Goal: Task Accomplishment & Management: Manage account settings

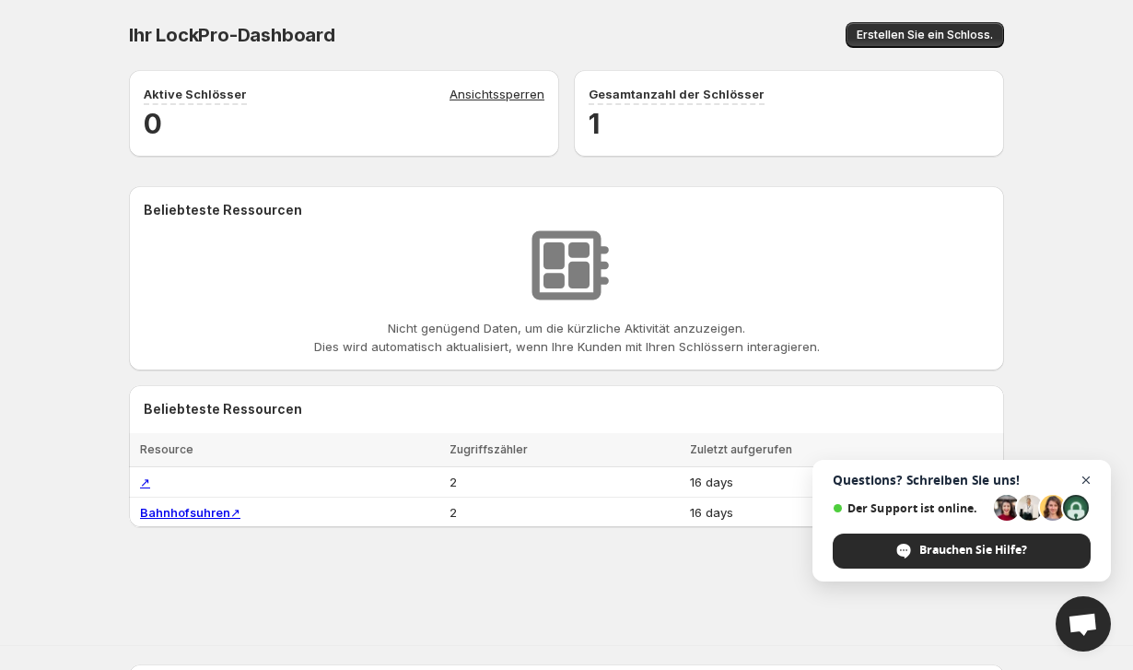
click at [1087, 478] on span "Open chat" at bounding box center [1086, 480] width 23 height 23
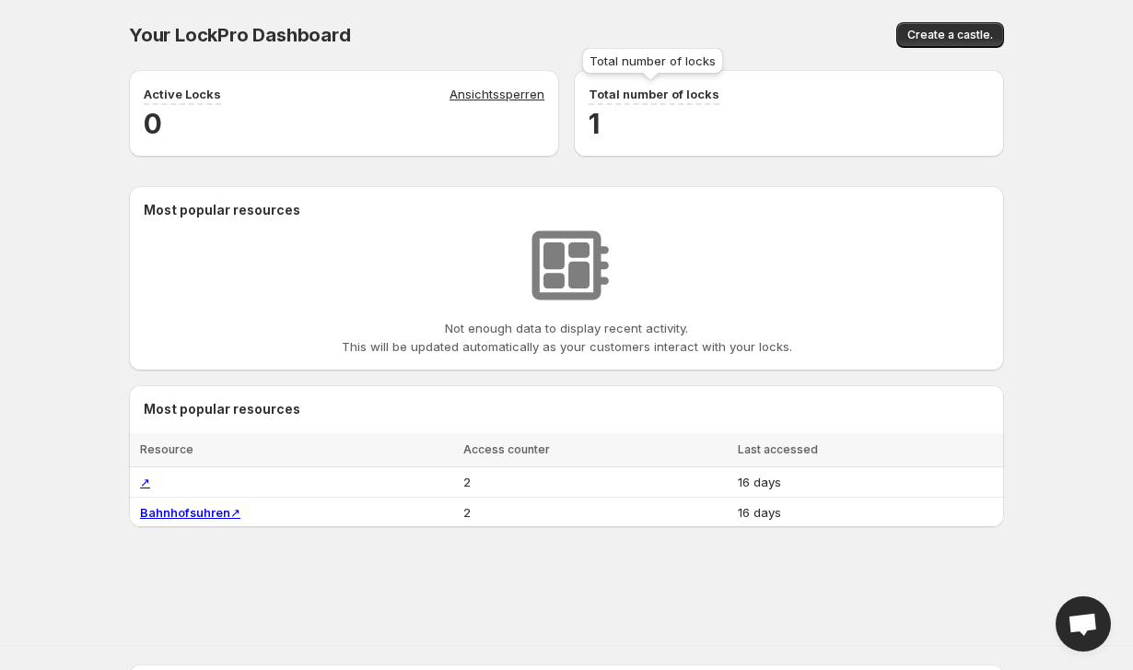
click at [641, 93] on p "Total number of locks" at bounding box center [654, 94] width 131 height 18
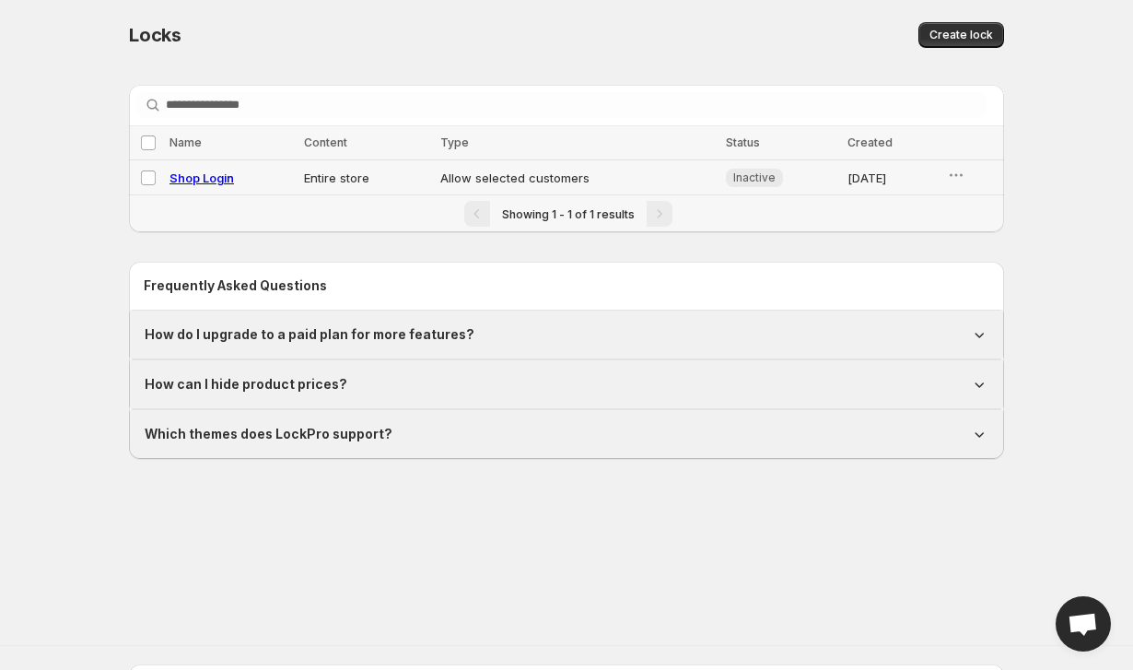
click at [575, 177] on td "Allow selected customers" at bounding box center [578, 177] width 286 height 35
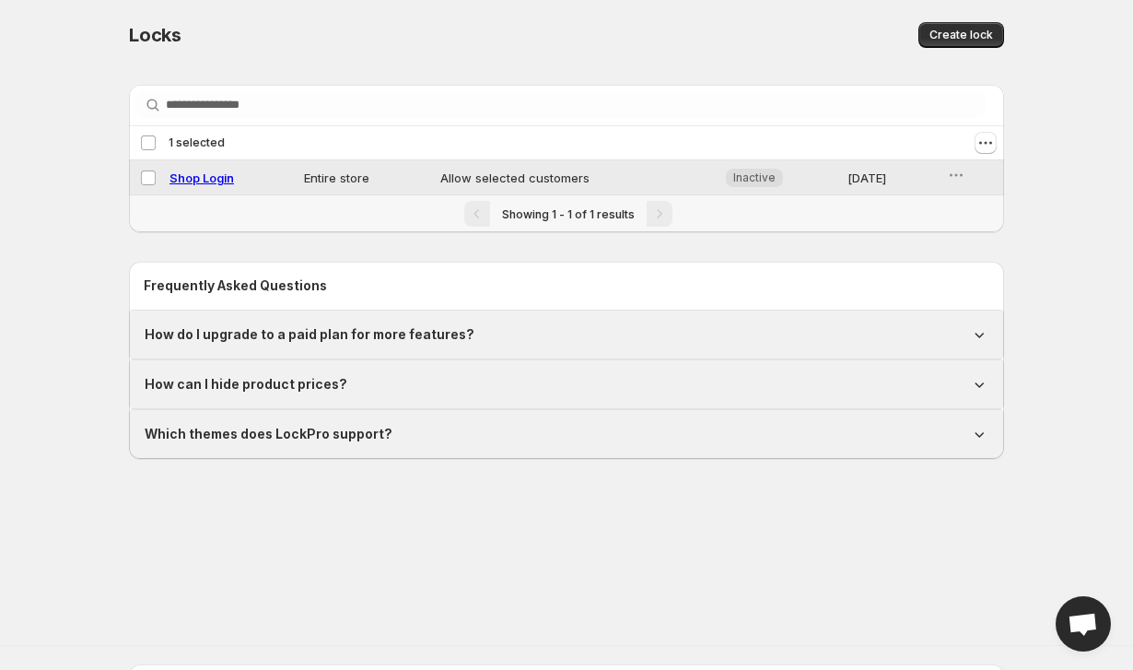
click at [575, 177] on td "Allow selected customers" at bounding box center [578, 177] width 286 height 35
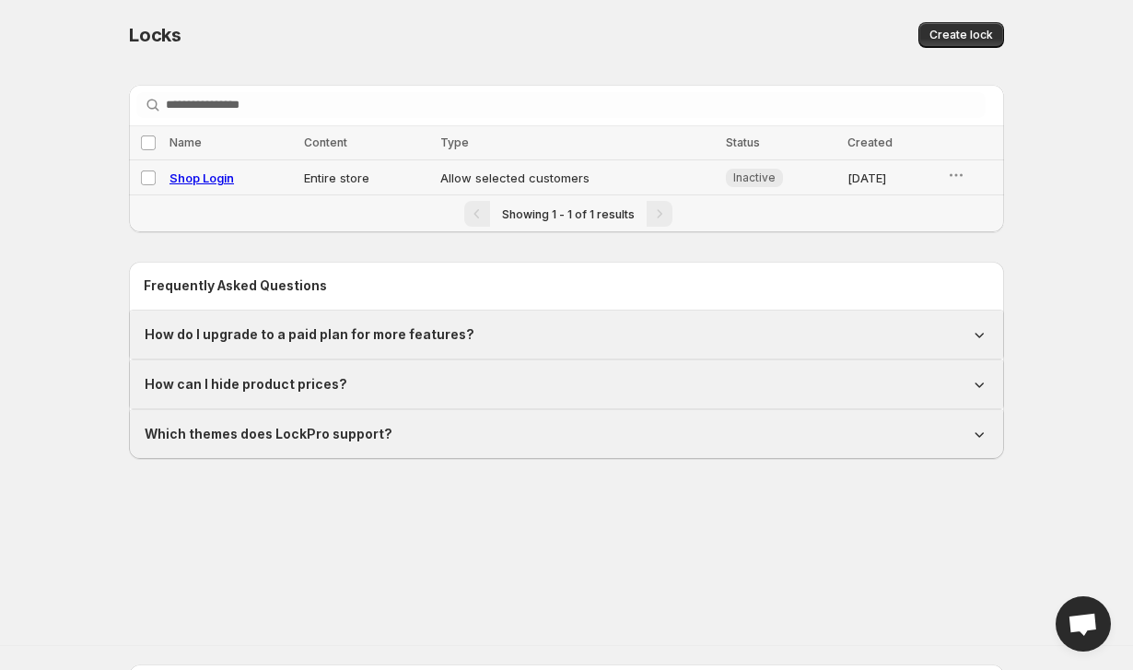
click at [842, 181] on td "[DATE]" at bounding box center [892, 177] width 100 height 35
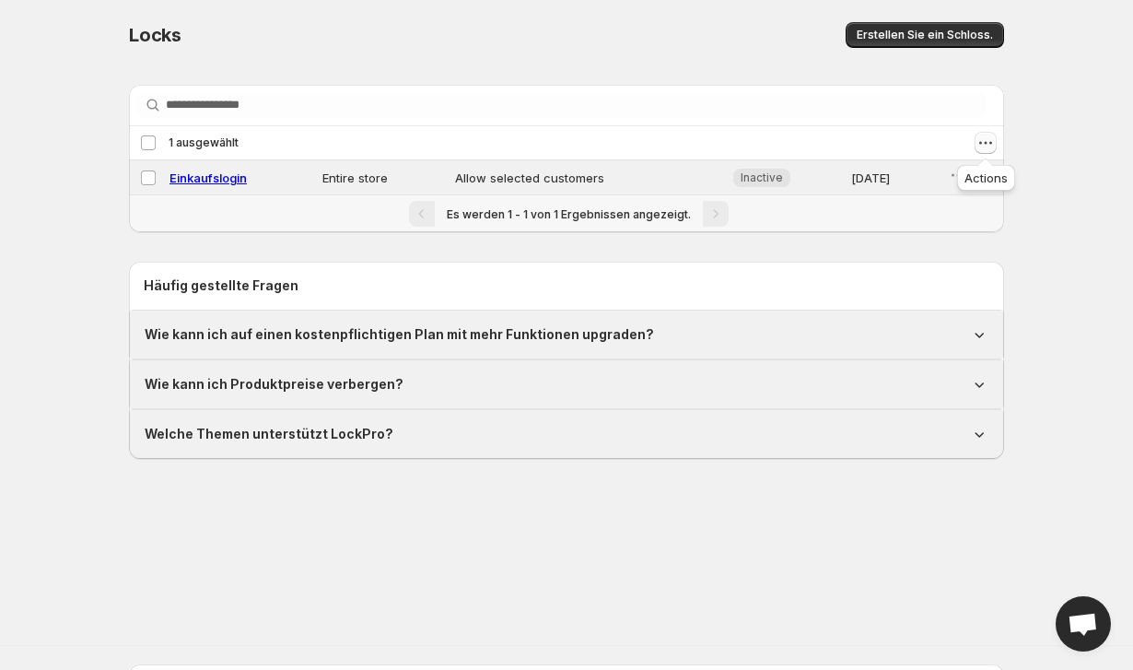
click at [988, 145] on icon "Actions" at bounding box center [985, 143] width 18 height 18
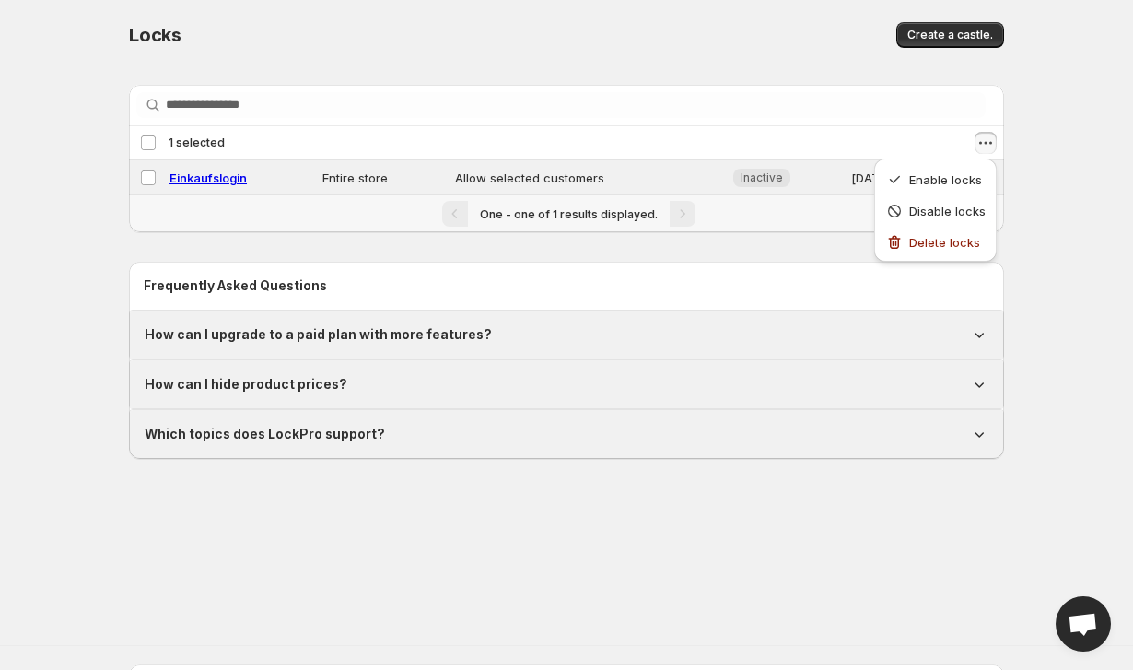
click at [626, 254] on div "Search in everything. Select all locks. Name Content Type Status Created Choose…" at bounding box center [559, 273] width 890 height 437
click at [215, 177] on span "Einkaufslogin" at bounding box center [207, 177] width 77 height 15
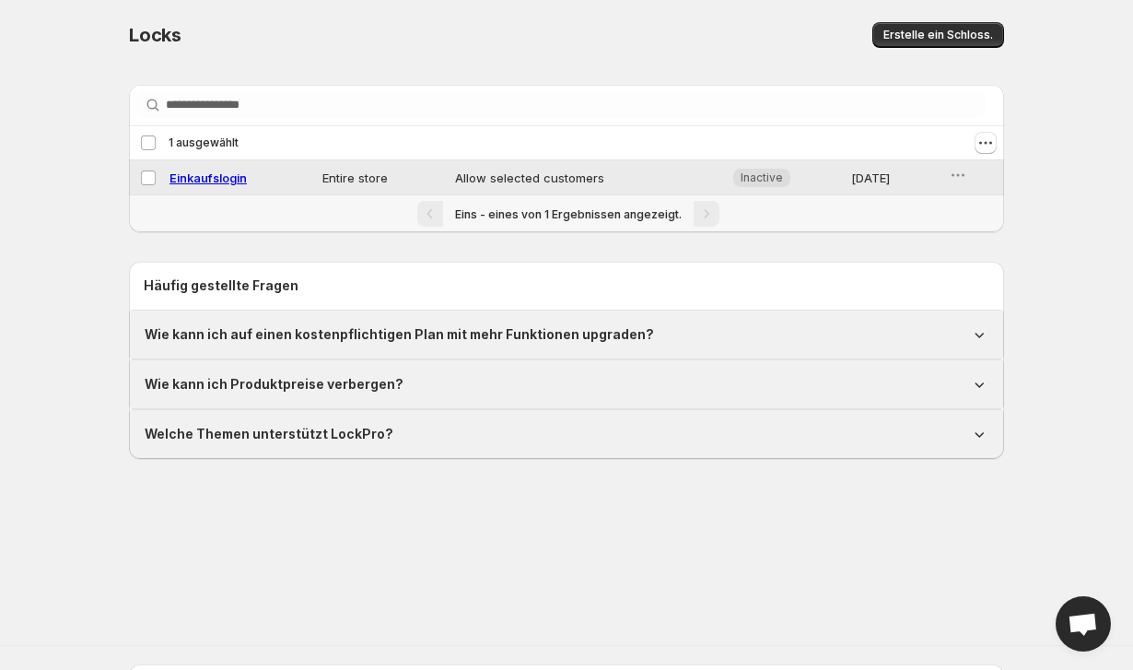
click at [215, 177] on span "Einkaufslogin" at bounding box center [207, 177] width 77 height 15
select select "*****"
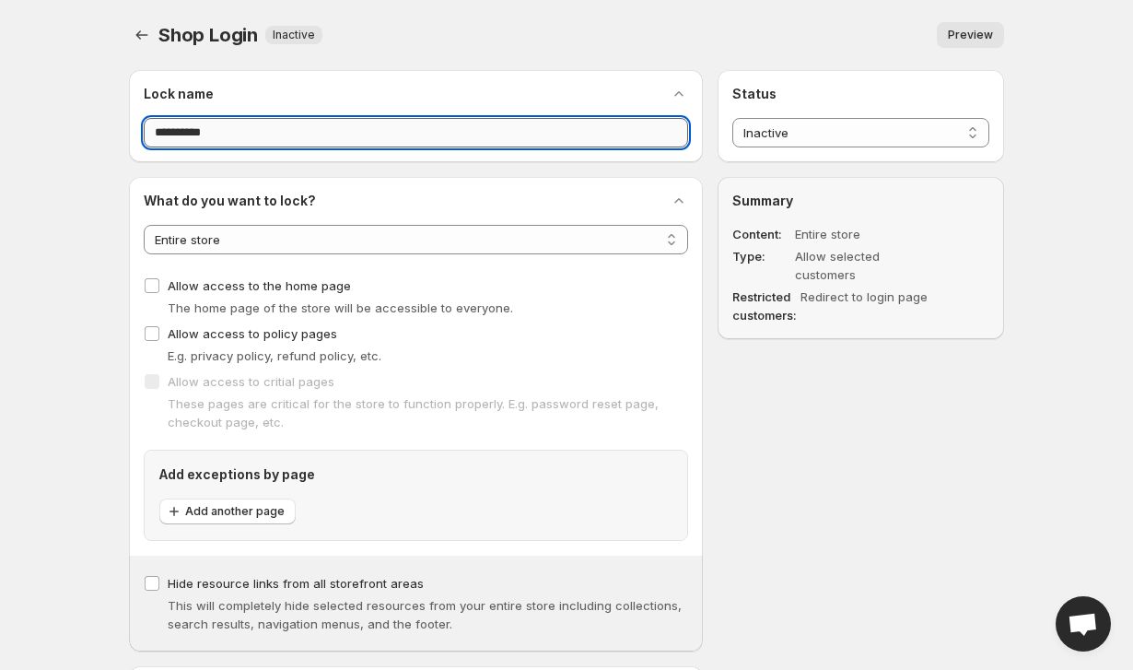
click at [214, 133] on input "**********" at bounding box center [416, 132] width 544 height 29
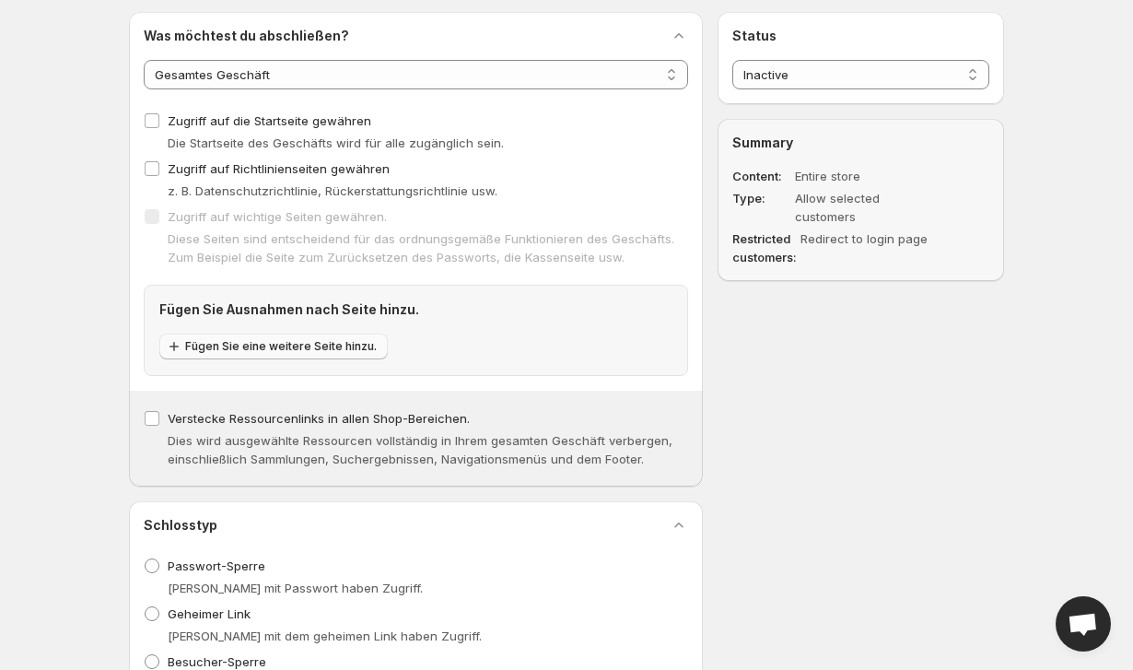
scroll to position [169, 0]
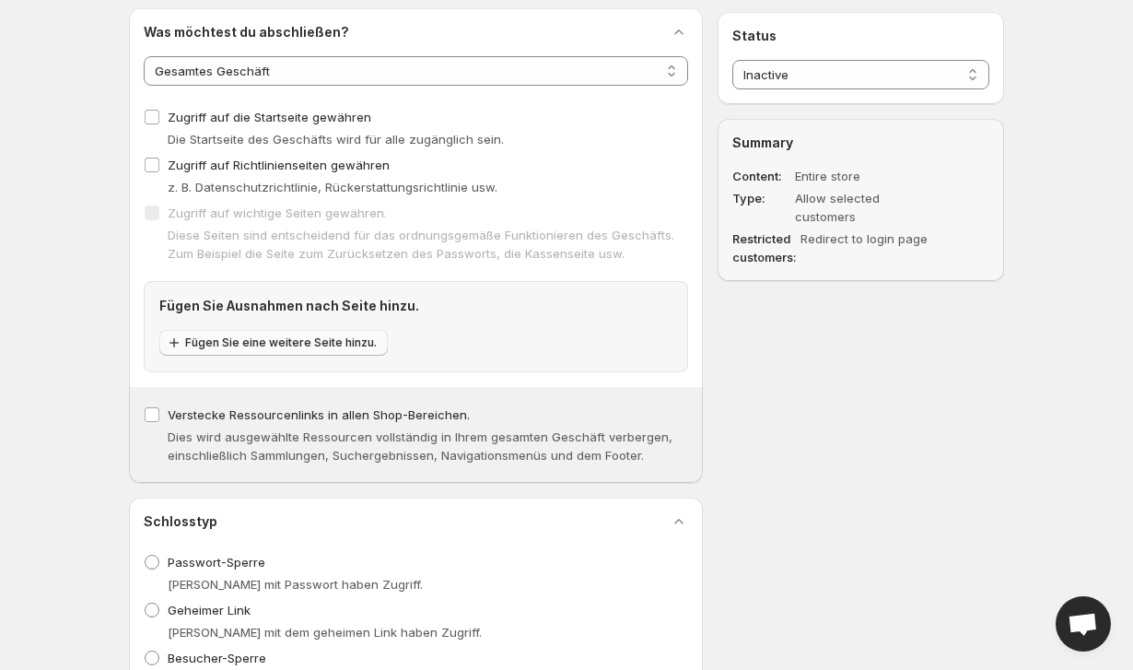
click at [315, 346] on span "Fügen Sie eine weitere Seite hinzu." at bounding box center [281, 342] width 192 height 15
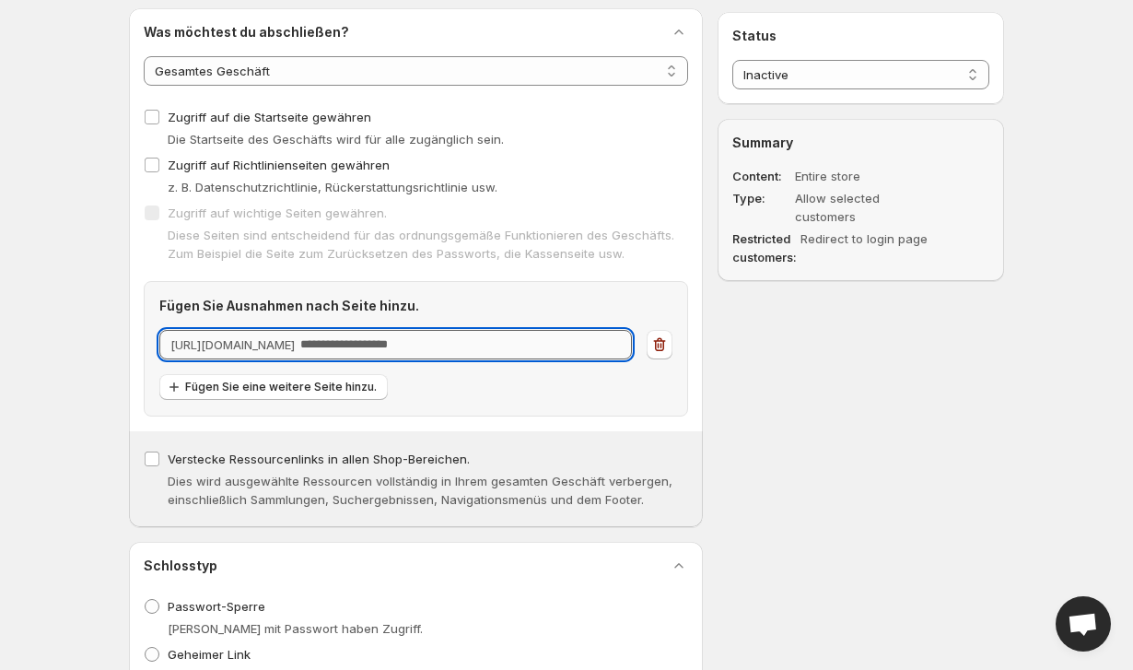
click at [463, 348] on input "URL" at bounding box center [466, 344] width 332 height 29
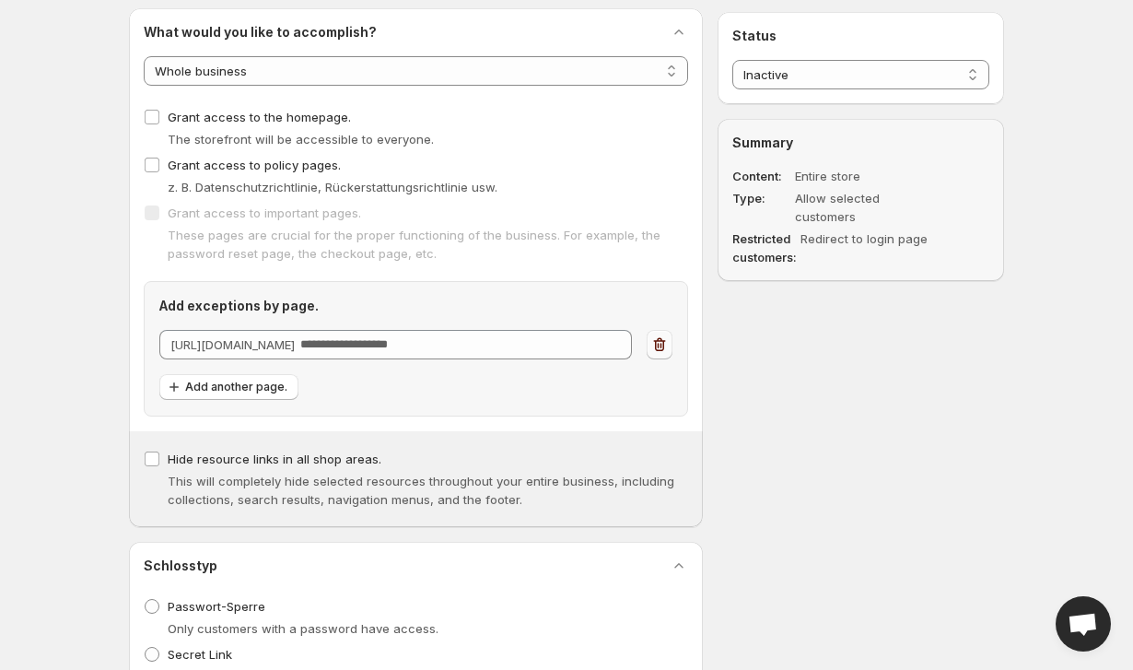
click at [657, 350] on icon "button" at bounding box center [659, 344] width 18 height 18
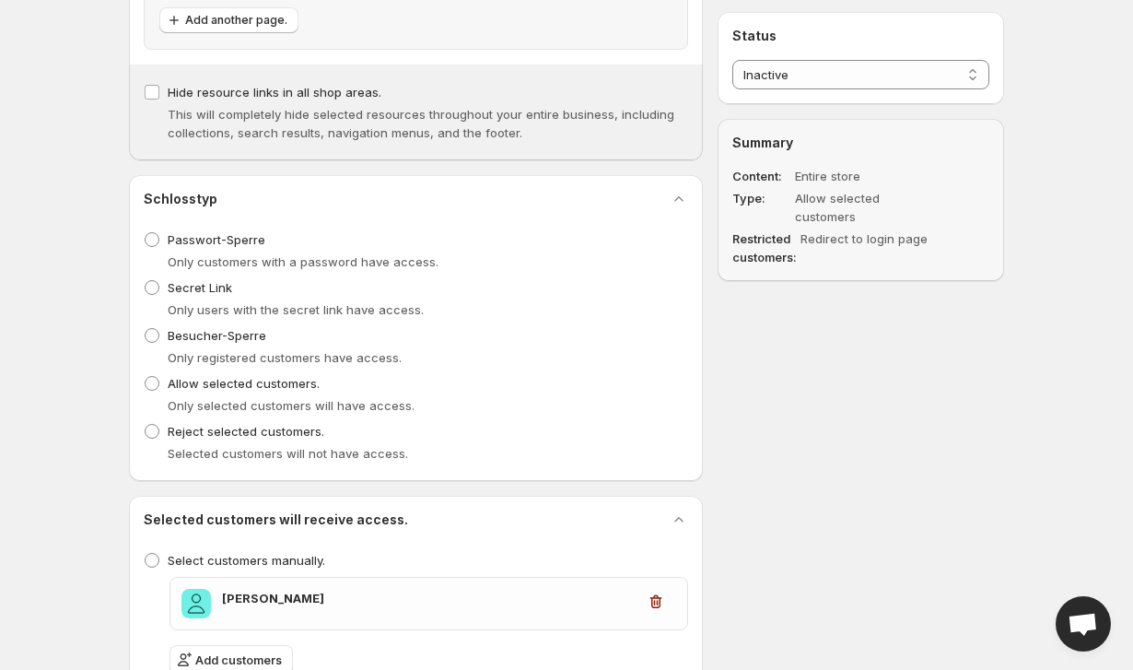
scroll to position [514, 0]
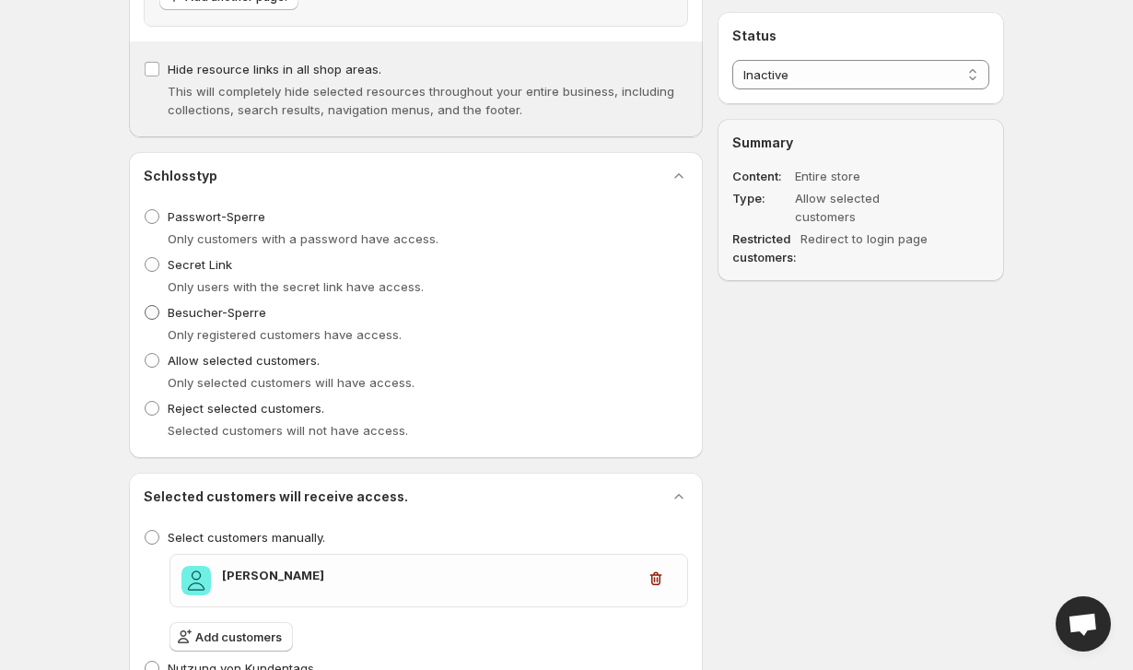
click at [194, 316] on span "Besucher-Sperre" at bounding box center [217, 312] width 99 height 15
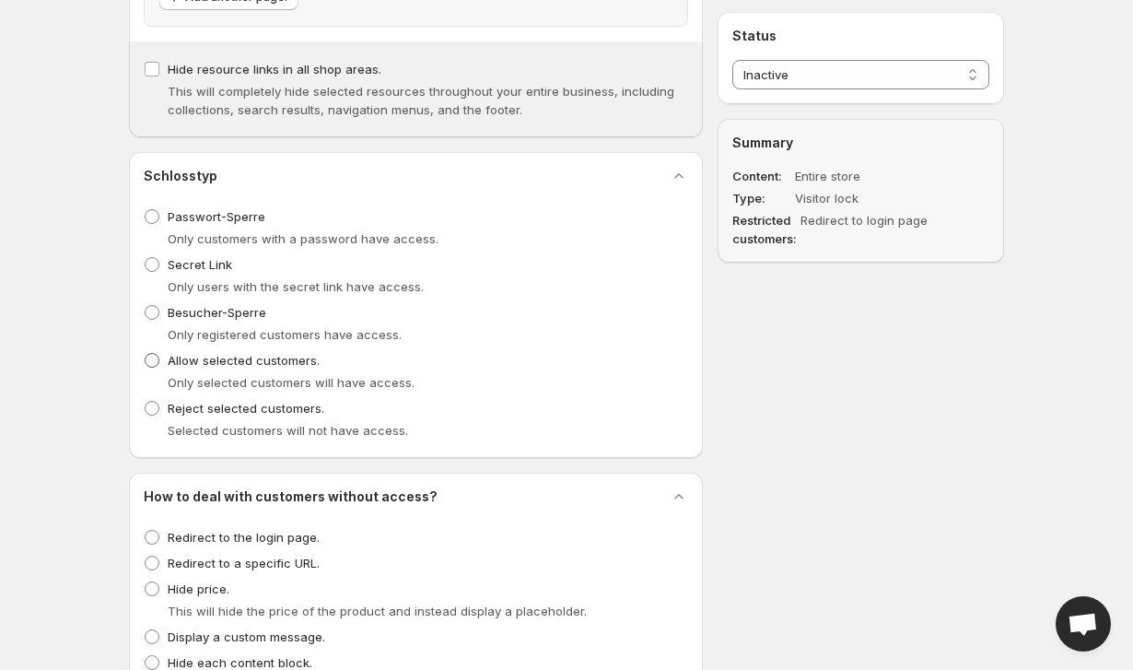
click at [194, 356] on span "Allow selected customers." at bounding box center [244, 360] width 152 height 15
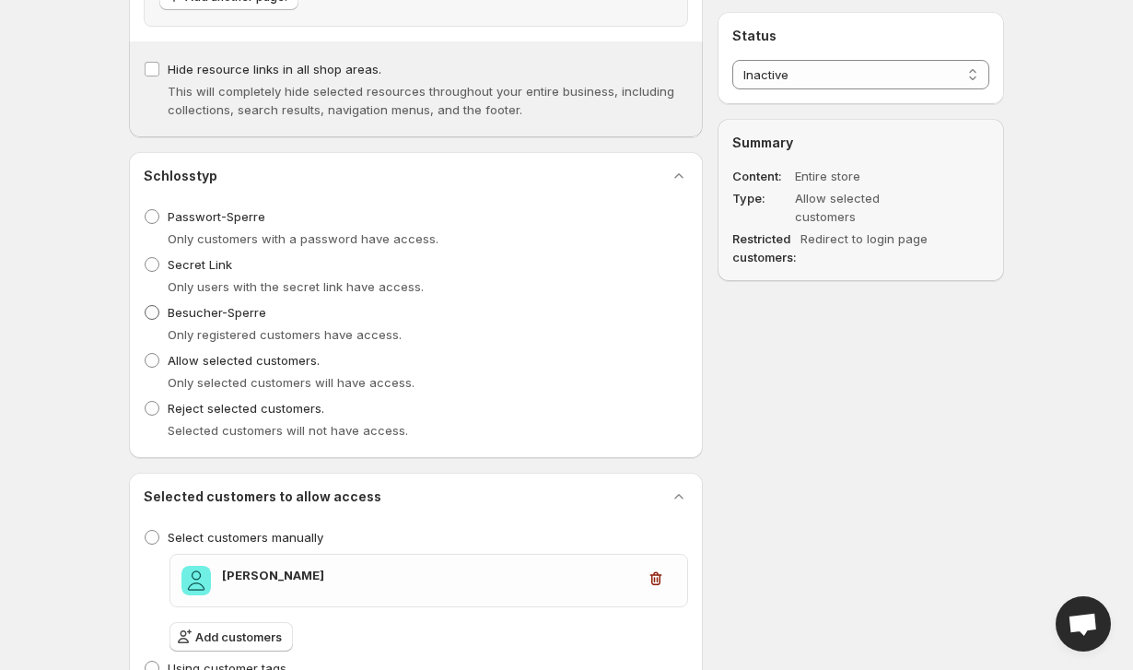
click at [193, 321] on span "Besucher-Sperre" at bounding box center [217, 312] width 99 height 18
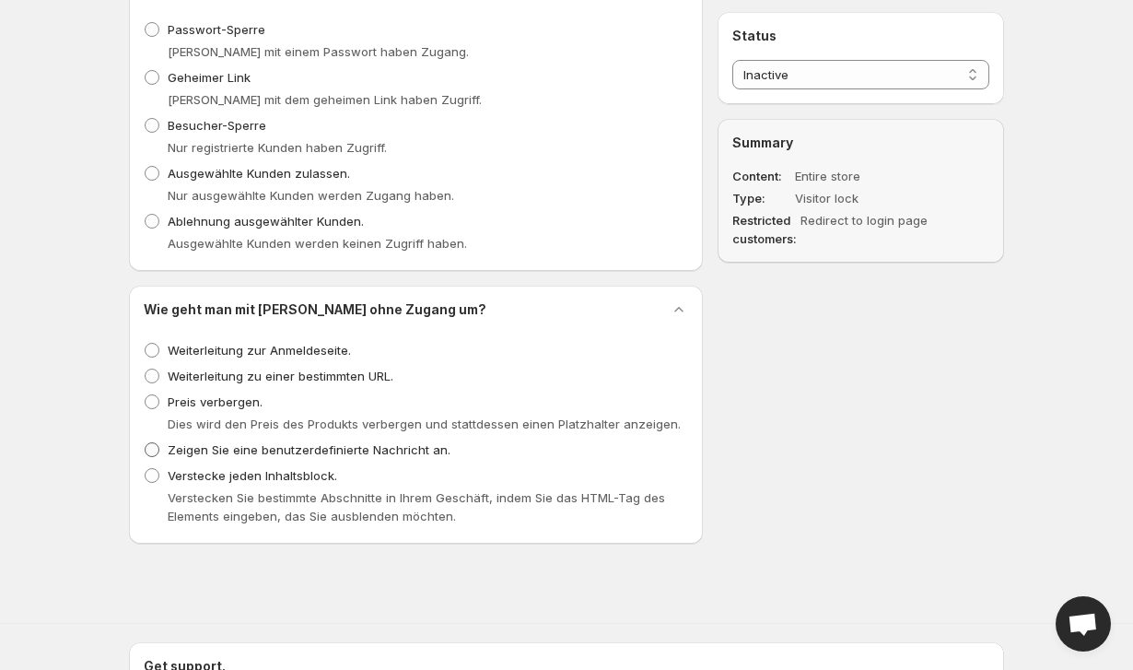
scroll to position [728, 0]
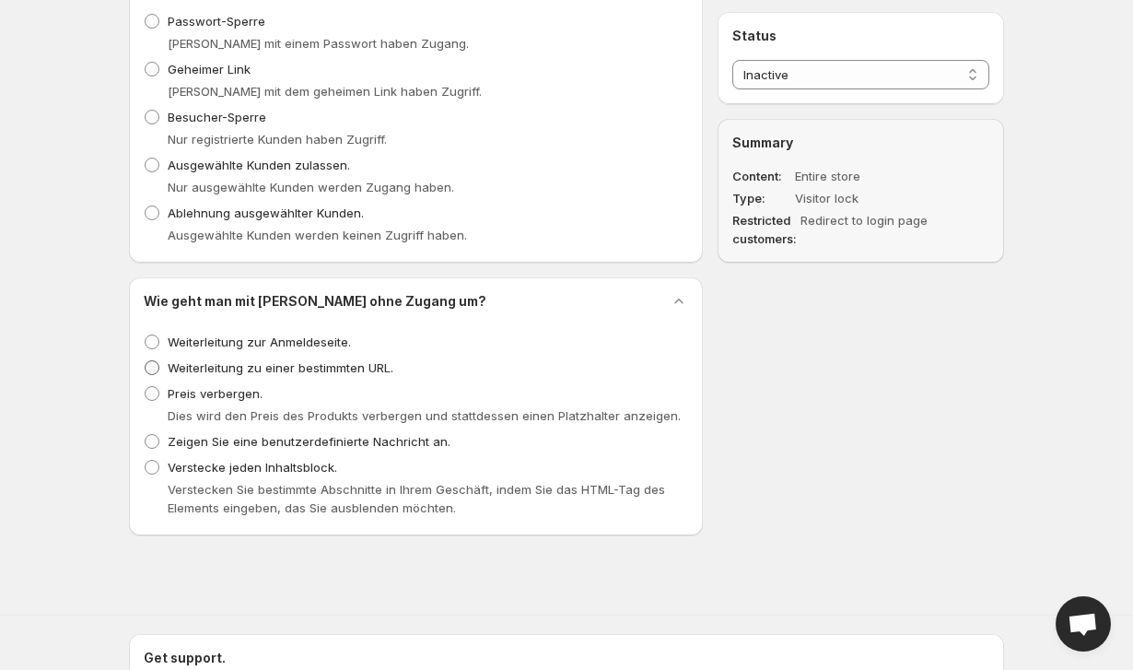
click at [278, 371] on span "Weiterleitung zu einer bestimmten URL." at bounding box center [281, 367] width 226 height 15
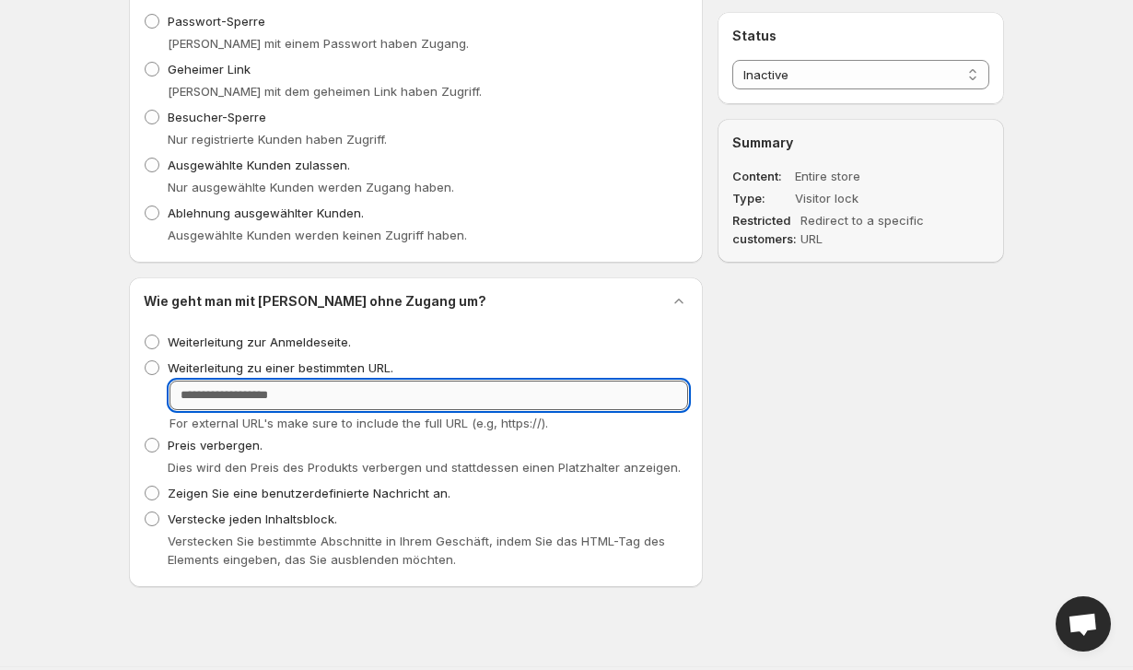
click at [341, 401] on div "URL For external URL's make sure to include the full URL (e.g, https://)." at bounding box center [428, 406] width 519 height 52
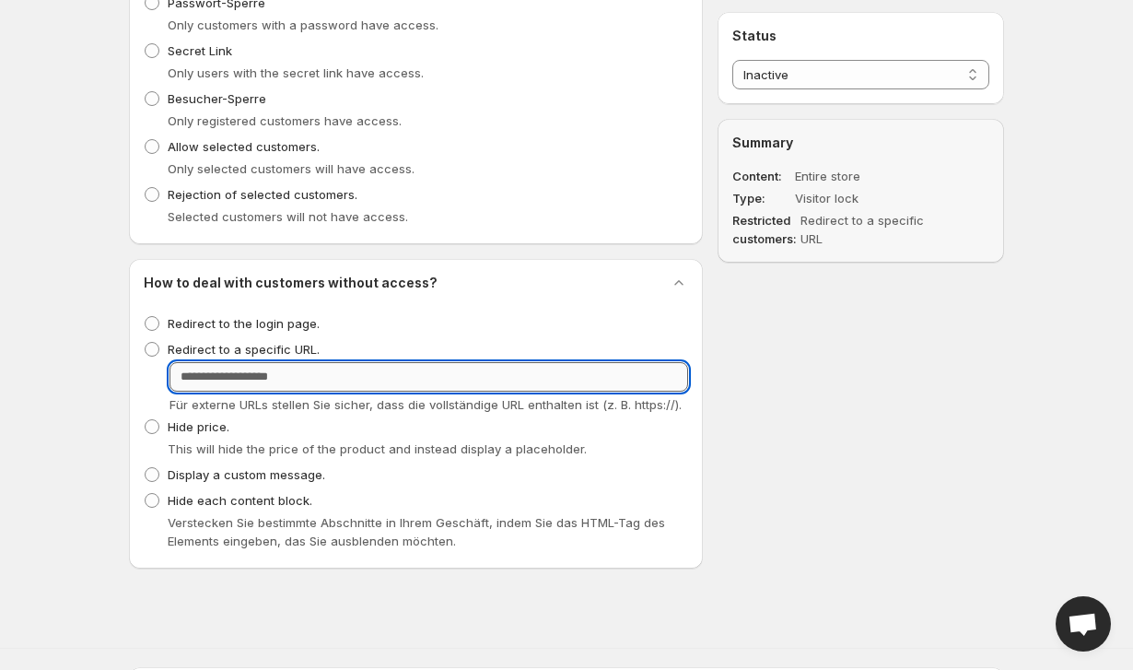
paste input "**********"
type input "**********"
click at [657, 398] on span "Für externe URLs stellen Sie sicher, dass die vollständige URL enthalten ist (z…" at bounding box center [425, 404] width 512 height 15
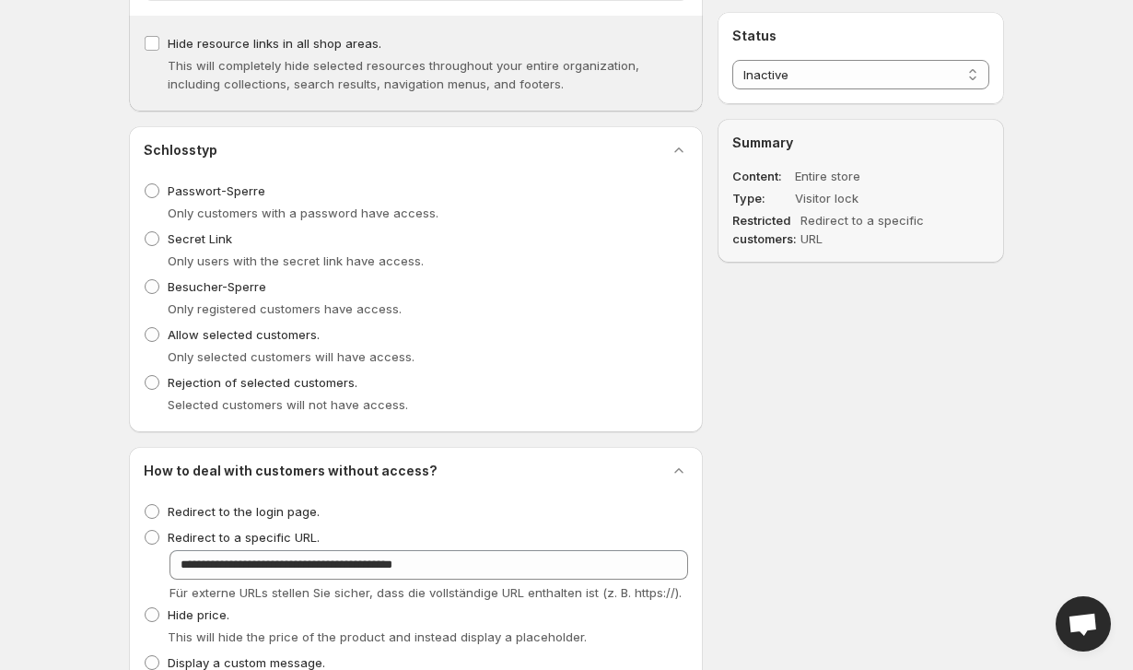
scroll to position [539, 0]
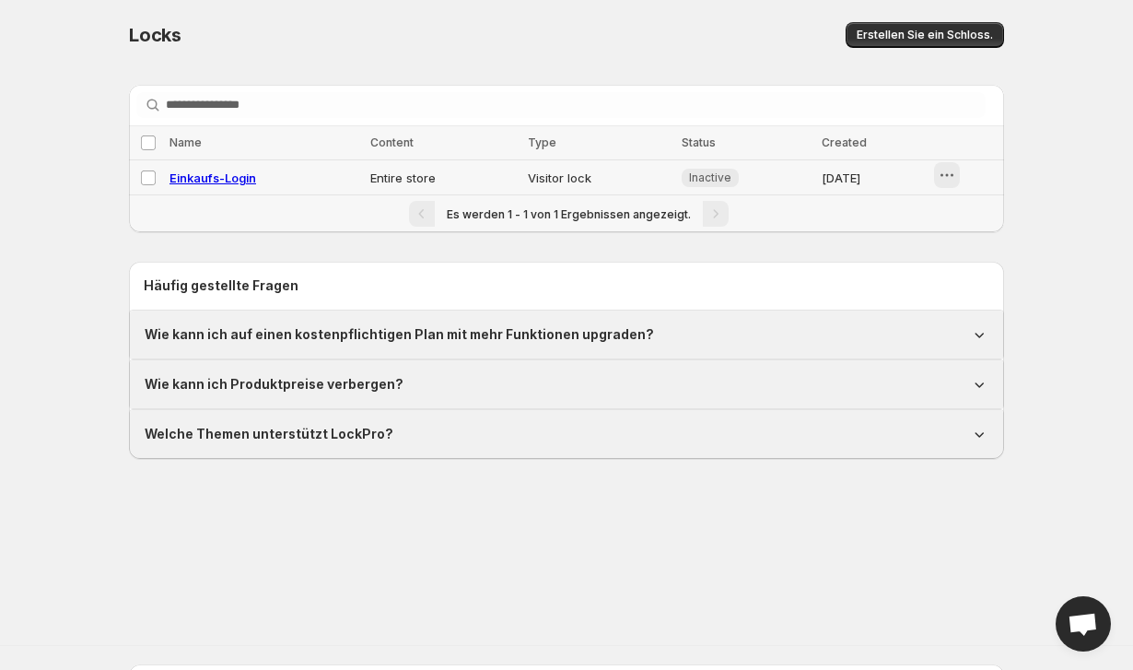
click at [946, 169] on icon "button" at bounding box center [947, 175] width 18 height 18
click at [960, 219] on span "Enable" at bounding box center [979, 214] width 39 height 15
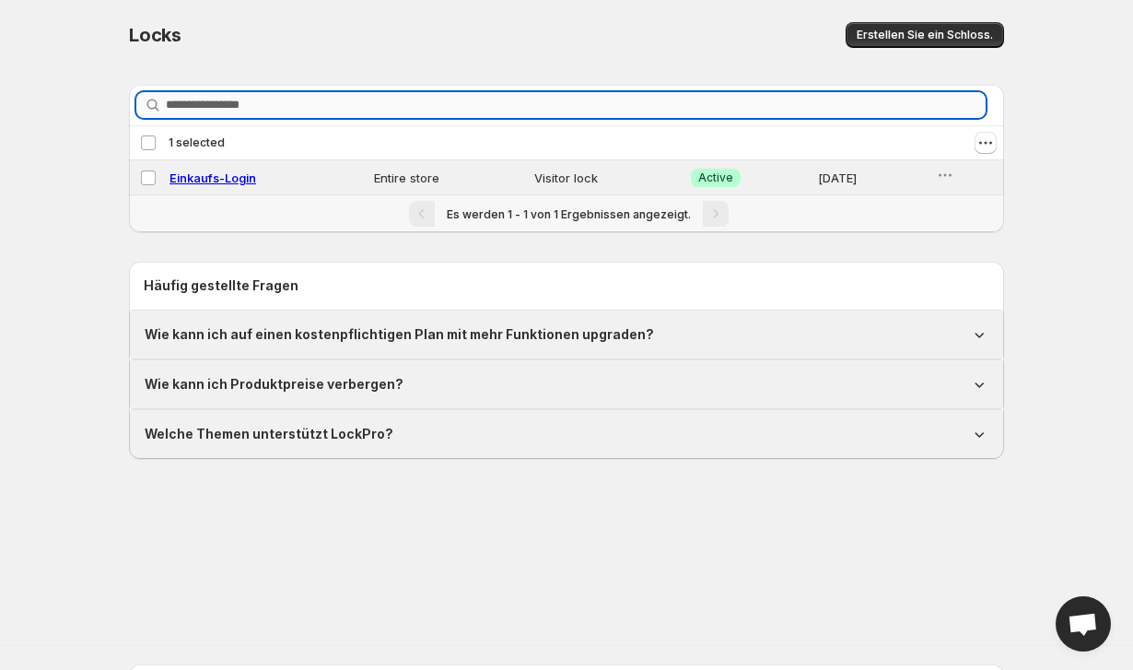
click at [765, 107] on input "Suche in allem." at bounding box center [576, 105] width 820 height 26
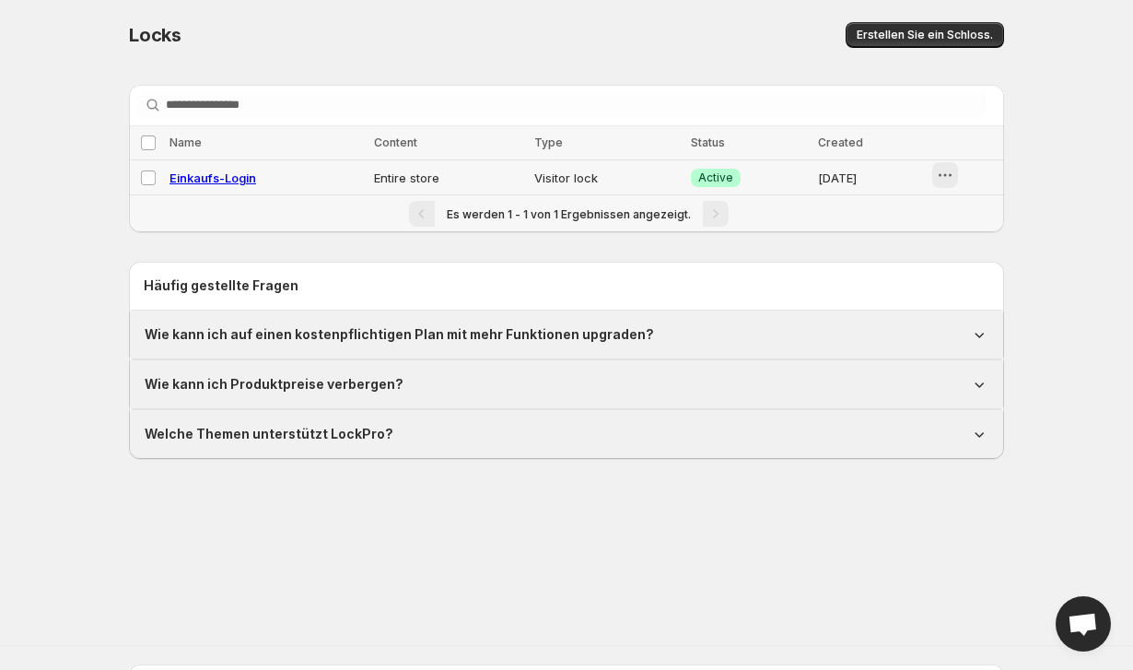
click at [951, 173] on icon "button" at bounding box center [945, 175] width 18 height 18
click at [963, 207] on span "Preview" at bounding box center [979, 214] width 46 height 15
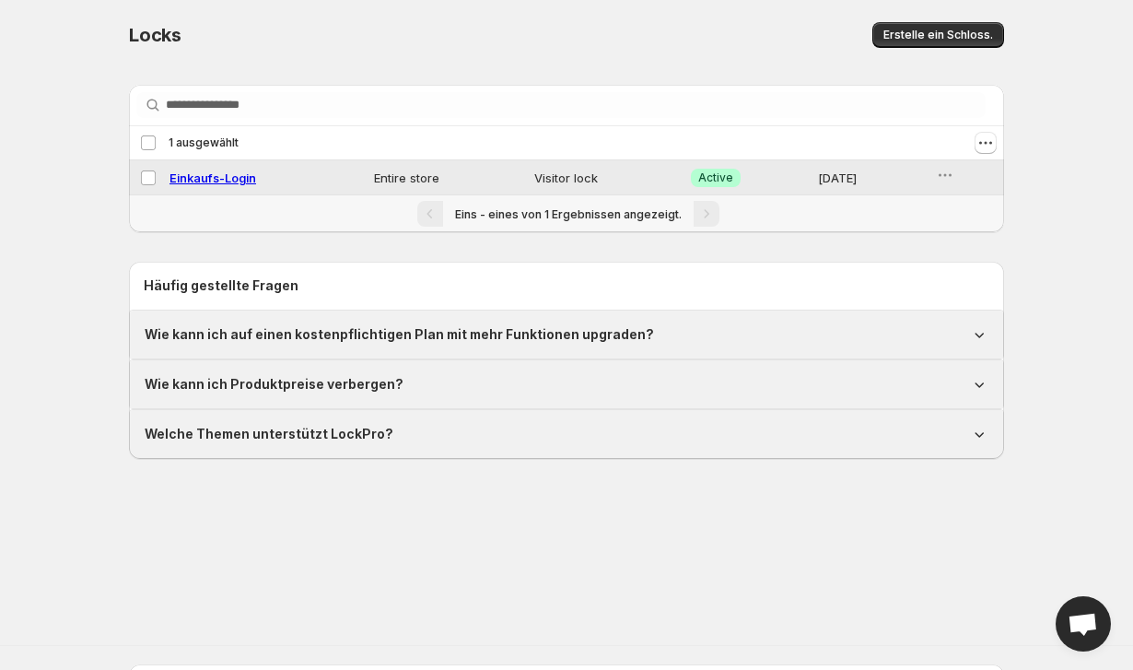
click at [325, 190] on td "Einkaufs-Login" at bounding box center [266, 177] width 204 height 35
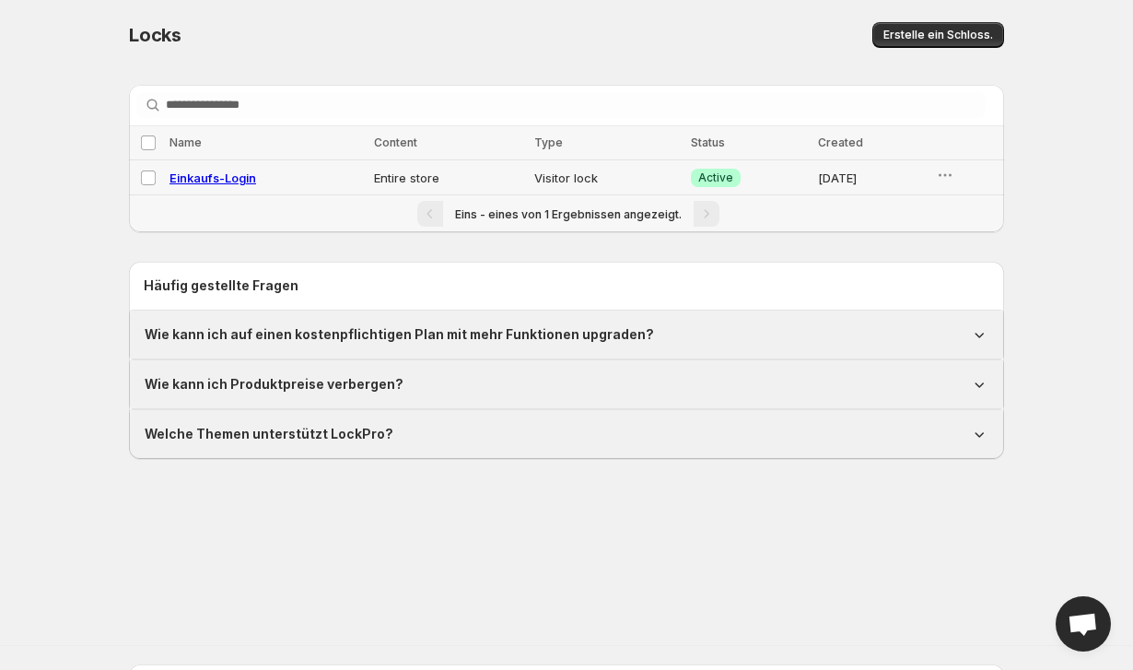
click at [304, 179] on div "Einkaufs-Login" at bounding box center [265, 178] width 193 height 18
click at [231, 180] on span "Einkaufs-Login" at bounding box center [212, 177] width 87 height 15
select select "******"
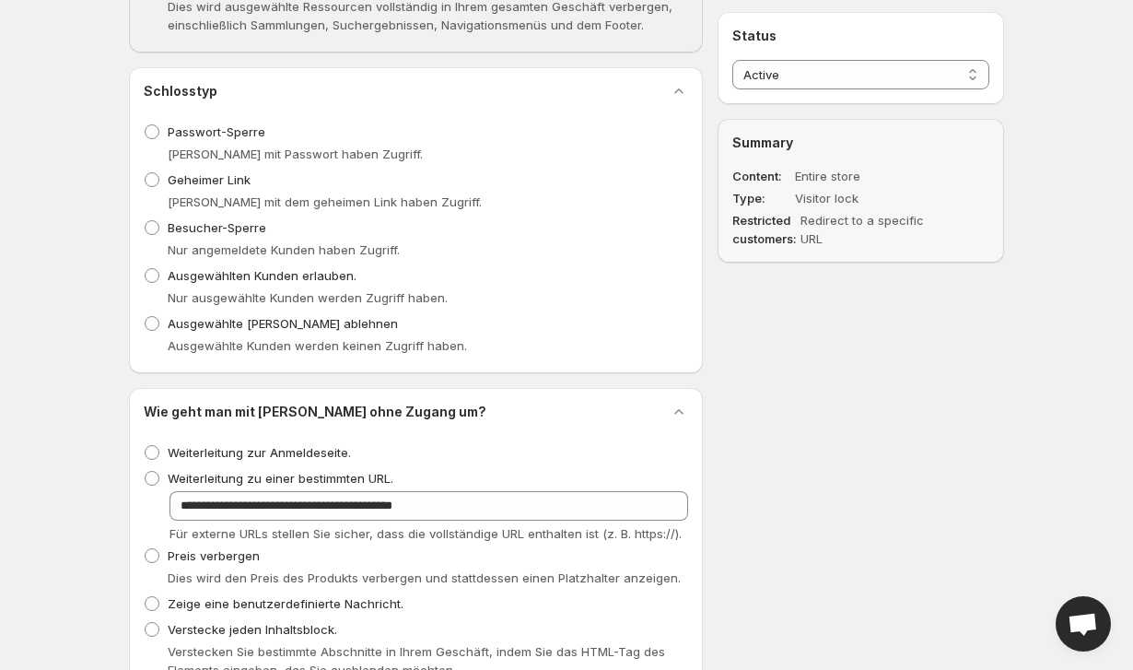
scroll to position [703, 0]
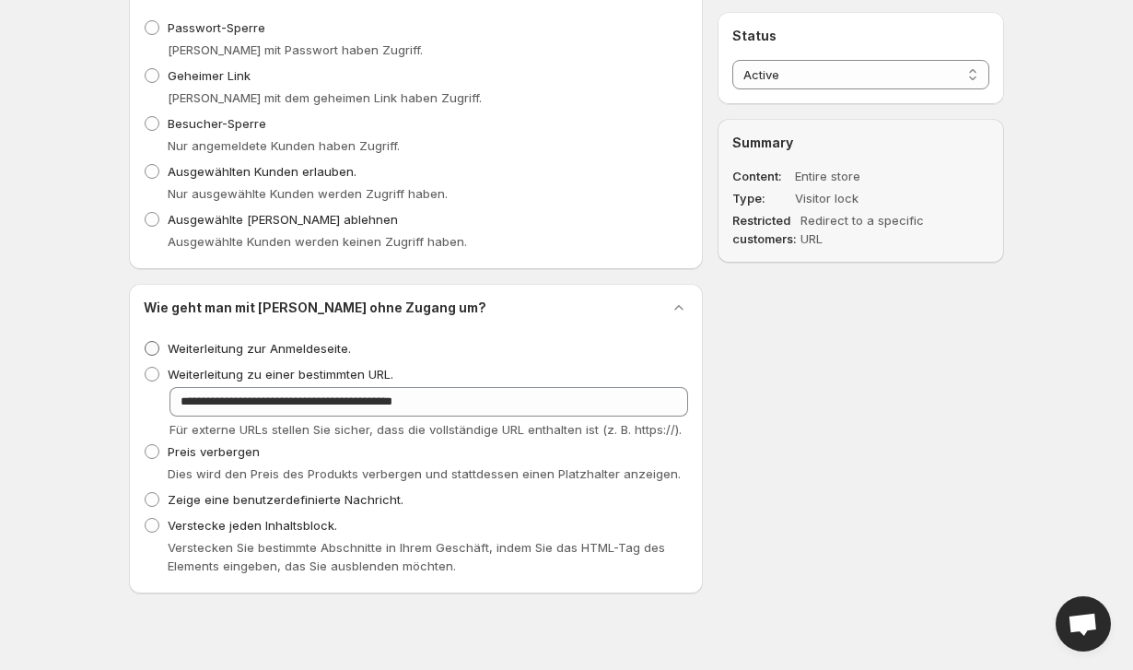
click at [205, 347] on span "Weiterleitung zur Anmeldeseite." at bounding box center [259, 348] width 183 height 15
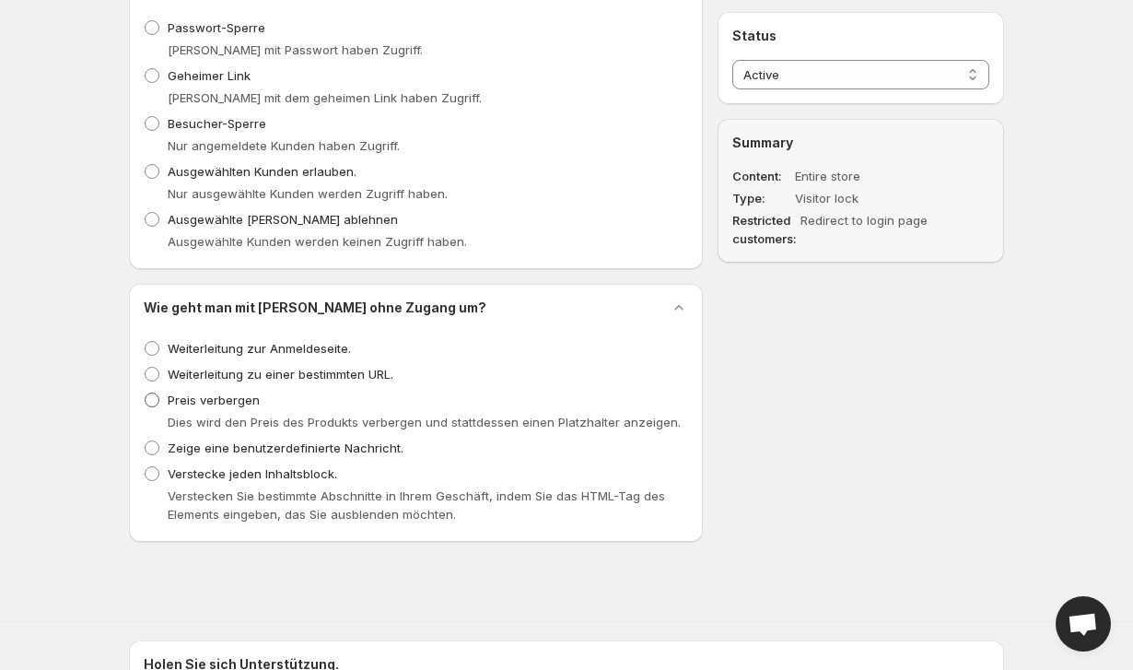
click at [221, 406] on span "Preis verbergen" at bounding box center [214, 399] width 92 height 15
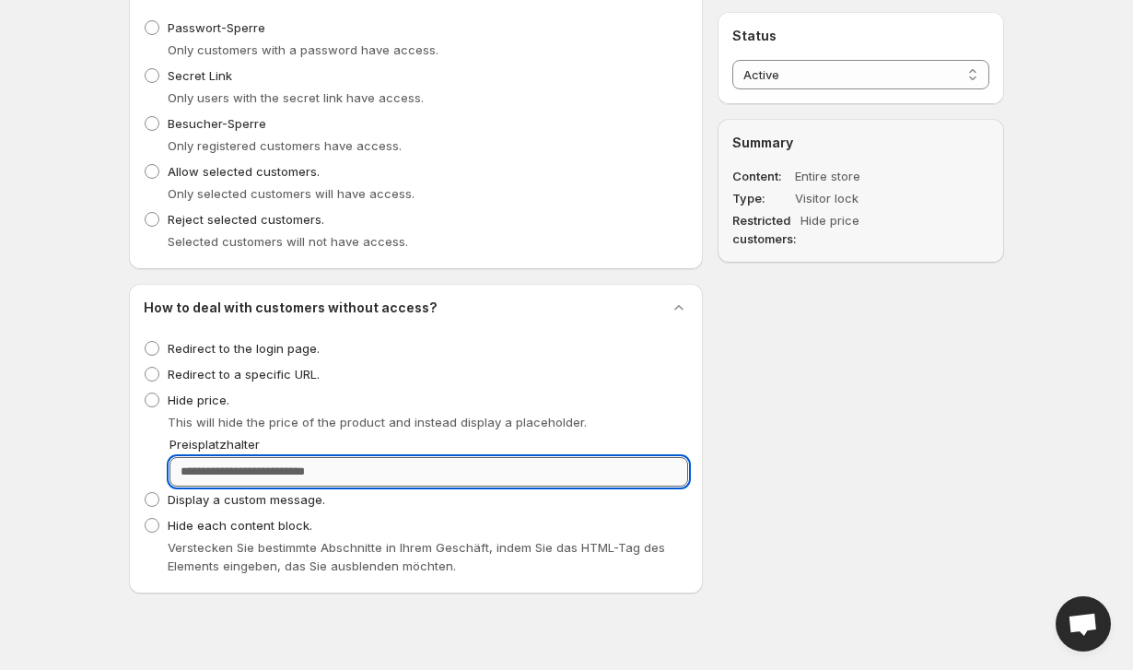
click at [260, 464] on input "Preisplatzhalter" at bounding box center [428, 471] width 519 height 29
click at [272, 471] on input "**********" at bounding box center [428, 471] width 519 height 29
click at [357, 469] on input "**********" at bounding box center [428, 471] width 519 height 29
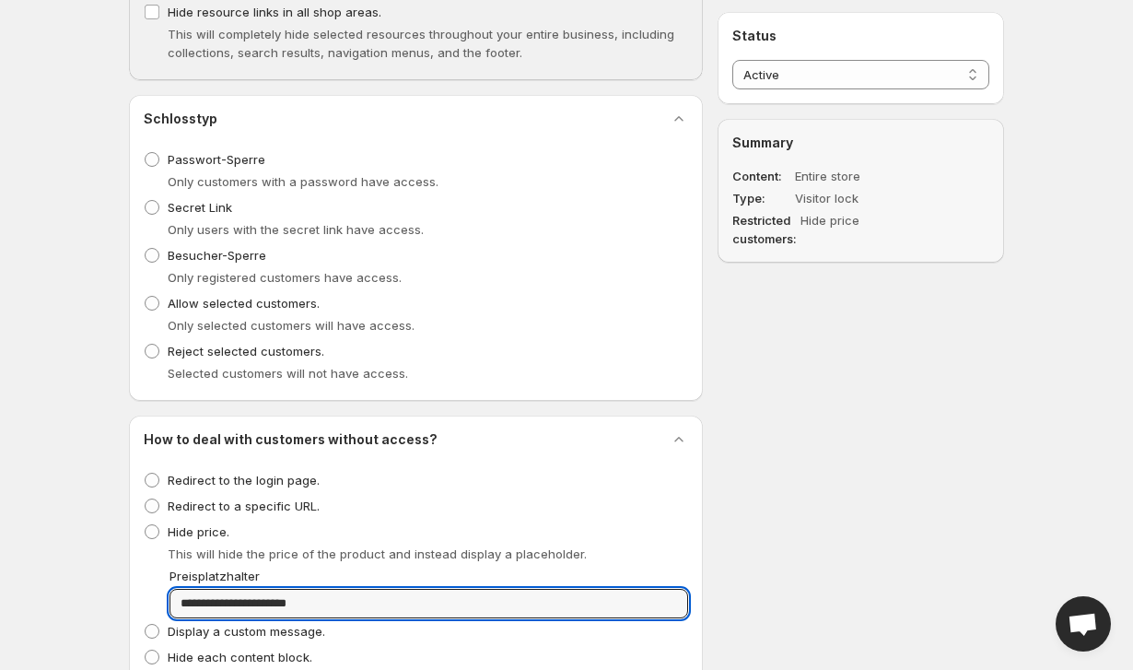
scroll to position [570, 0]
type input "**********"
click at [217, 159] on span "Passwort-Sperre" at bounding box center [217, 160] width 98 height 15
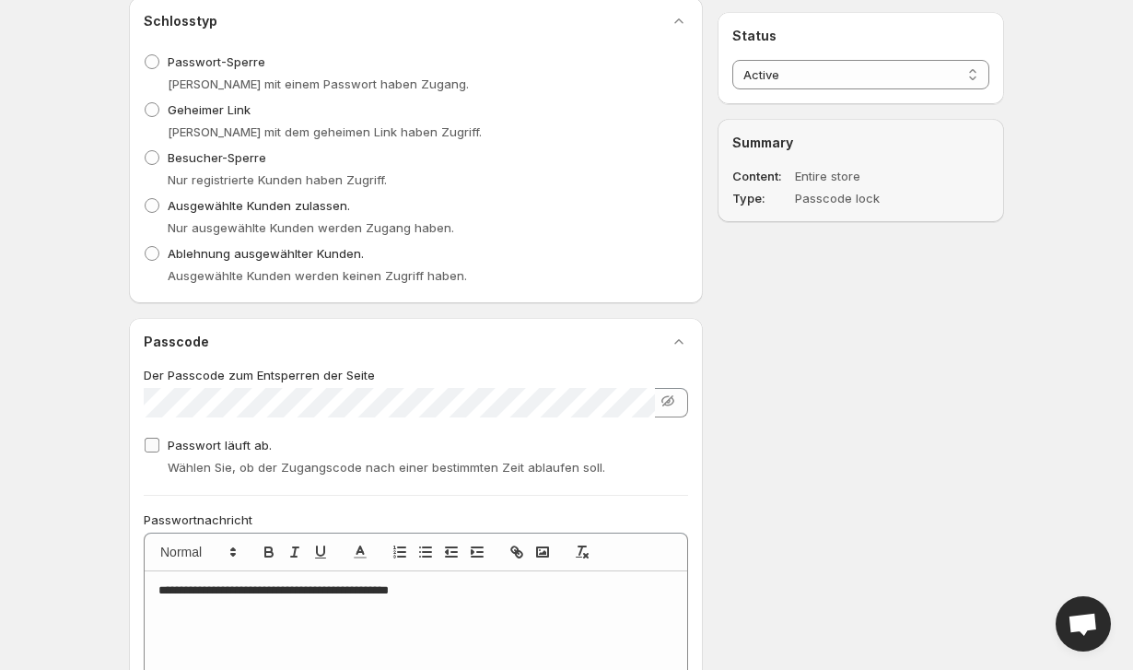
scroll to position [660, 0]
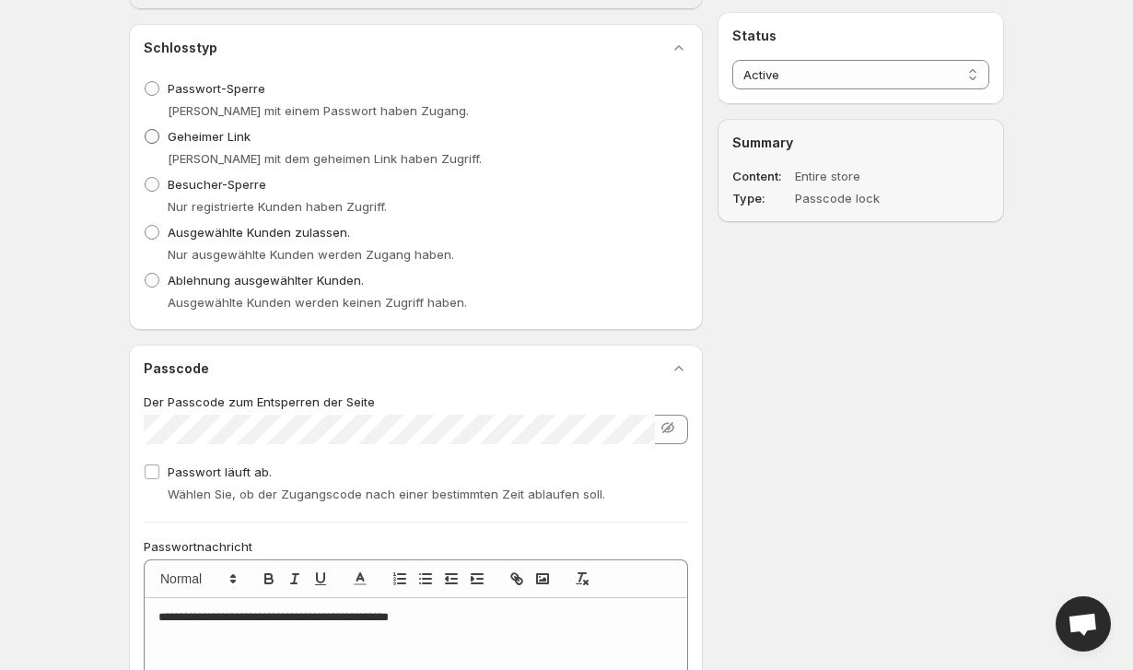
click at [195, 140] on span "Geheimer Link" at bounding box center [209, 136] width 83 height 15
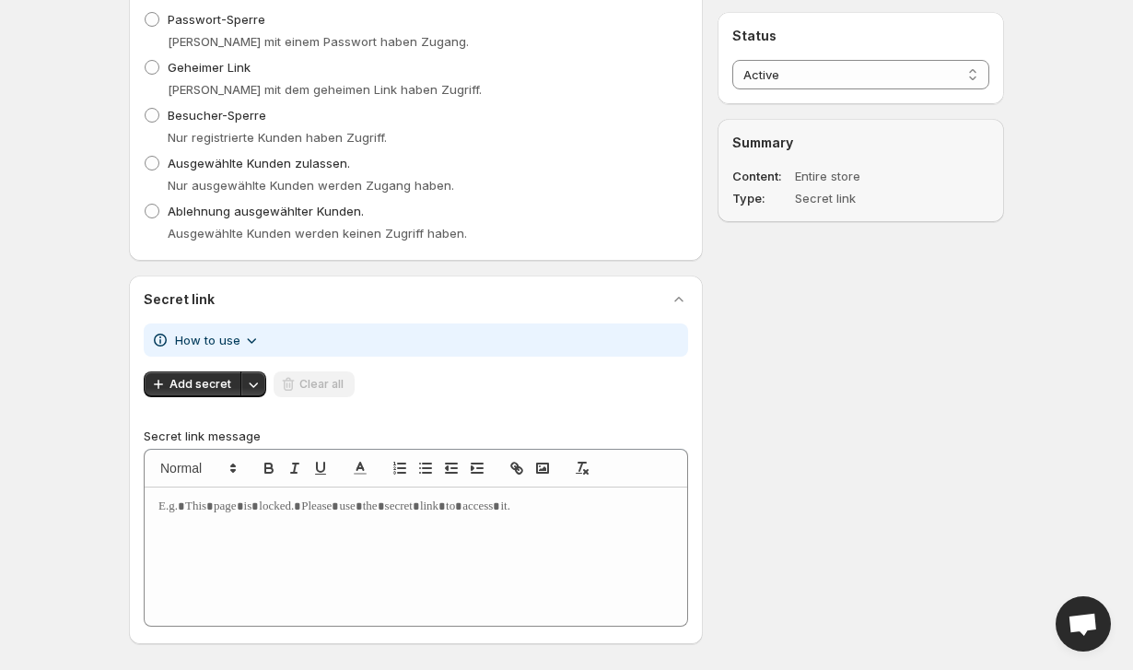
scroll to position [739, 0]
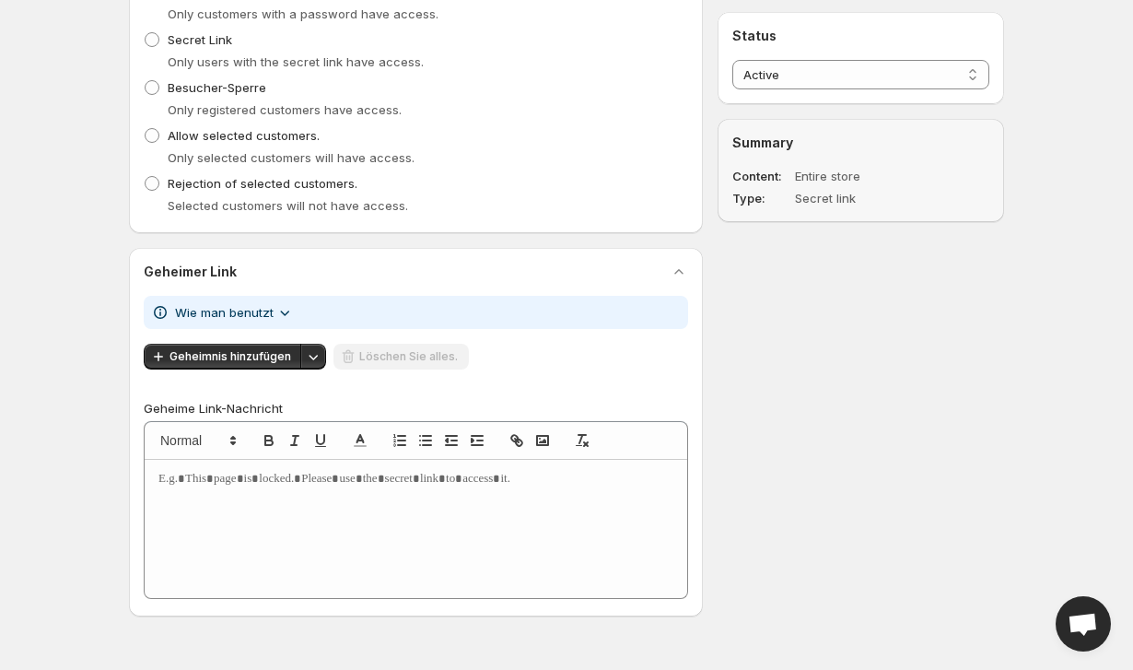
click at [232, 331] on div "Wie man benutzt Geheimnis hinzufügen Löschen Sie alles. Benutzerdefinierte Stil…" at bounding box center [416, 340] width 544 height 88
click at [284, 361] on span "Geheimnis hinzufügen" at bounding box center [230, 356] width 122 height 15
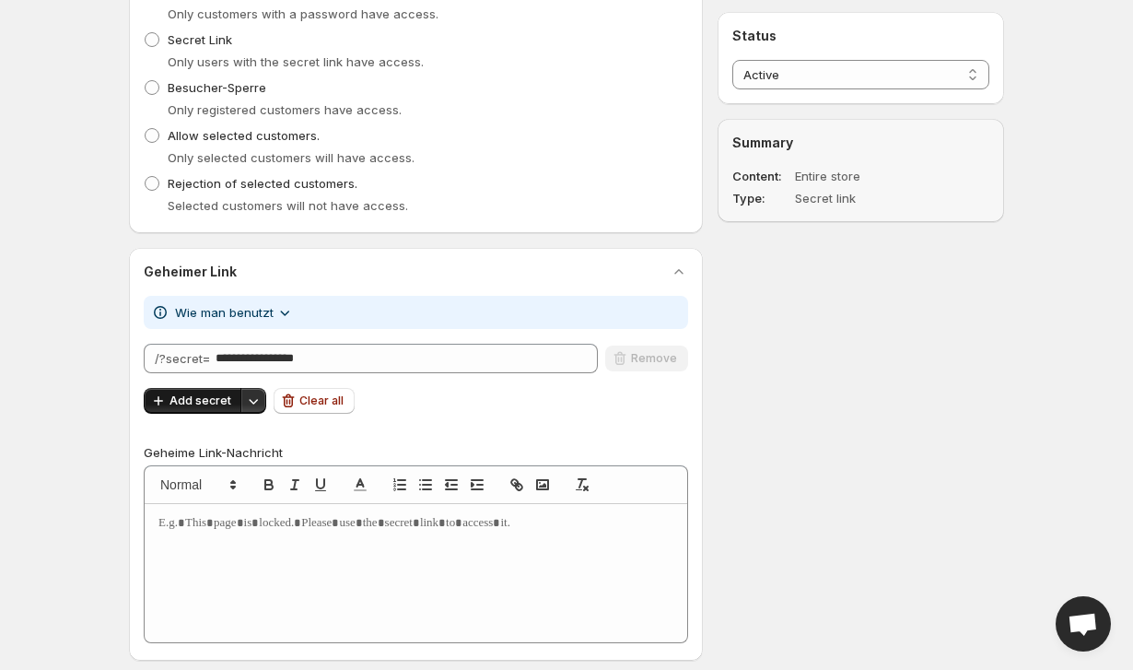
click at [195, 398] on span "Add secret" at bounding box center [200, 400] width 62 height 15
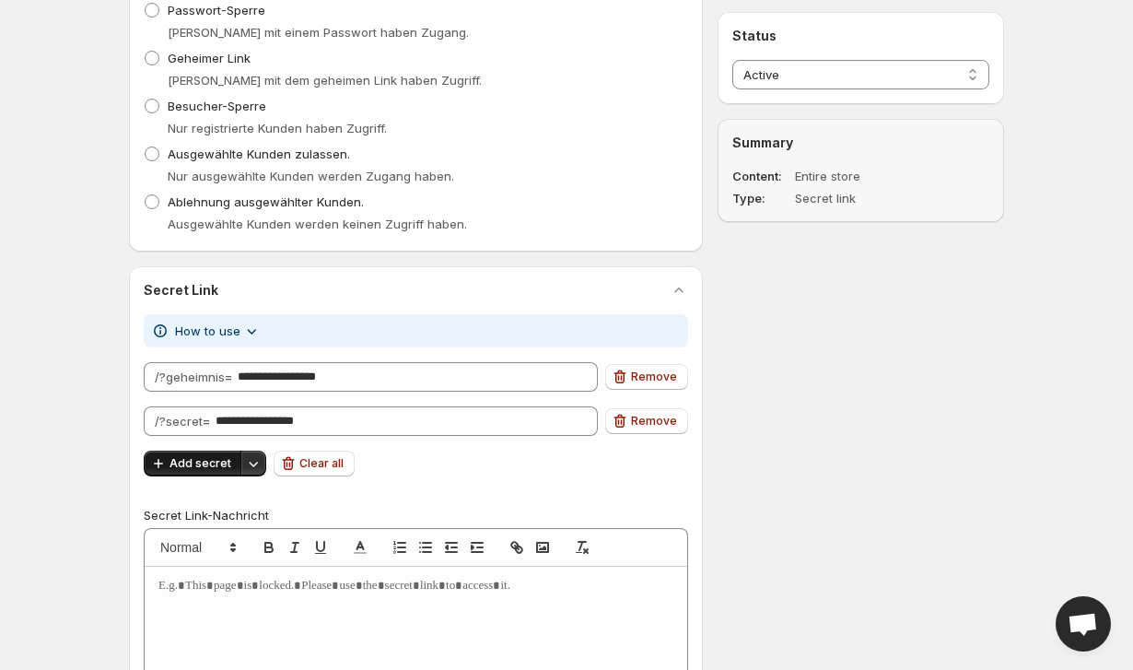
click at [166, 454] on icon "button" at bounding box center [158, 463] width 18 height 18
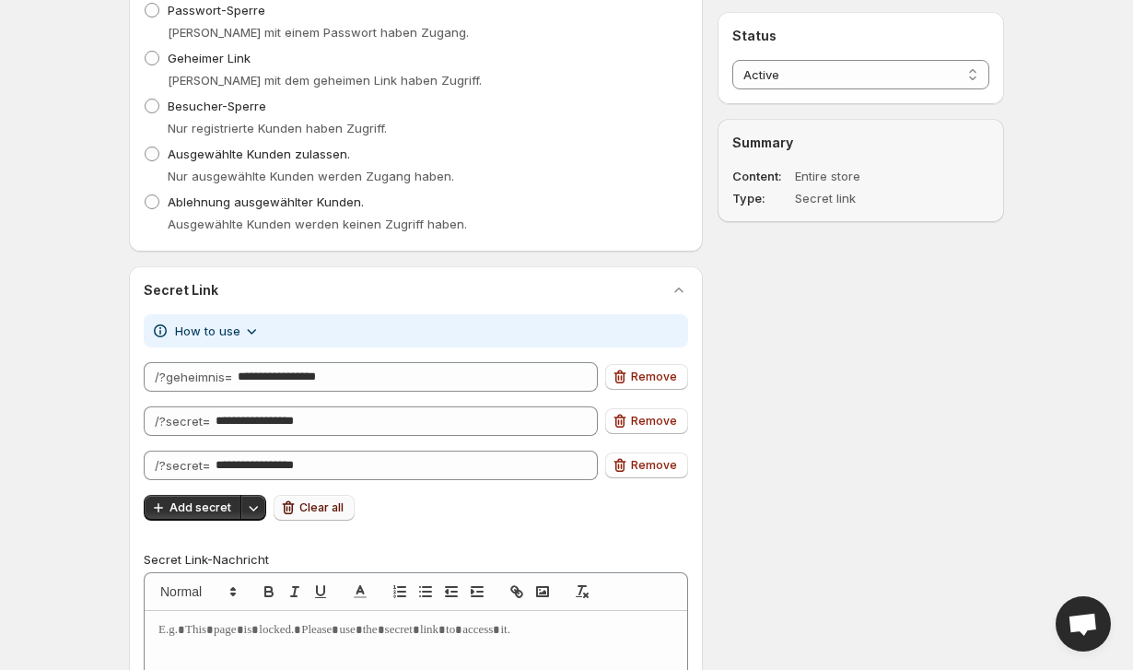
click at [300, 500] on span "Clear all" at bounding box center [321, 507] width 44 height 15
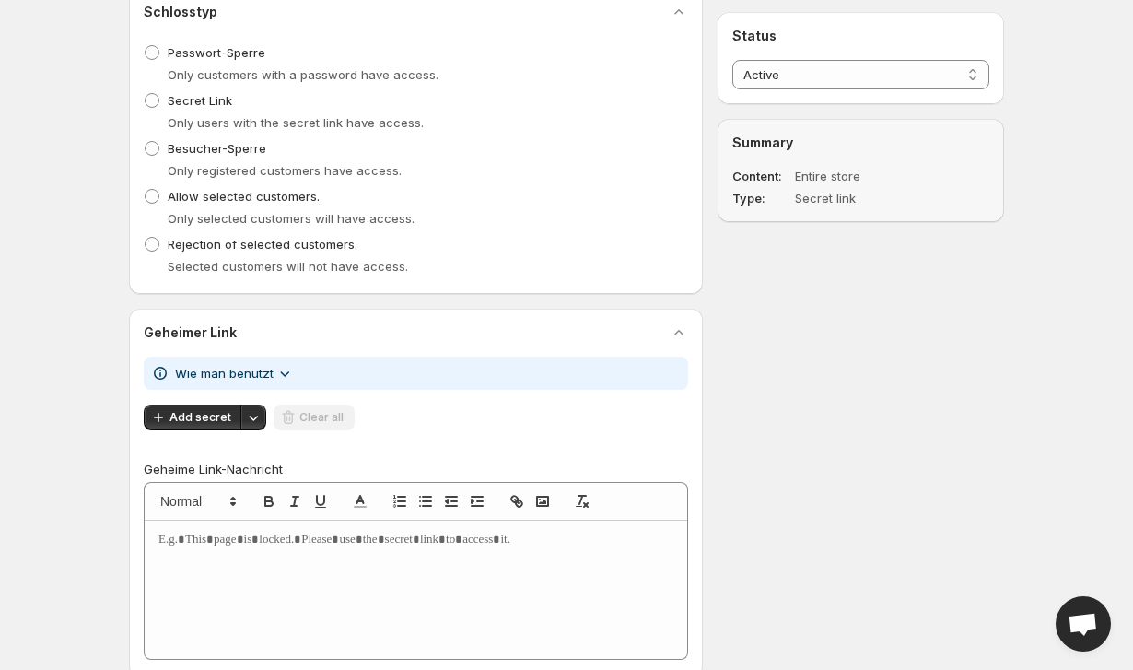
scroll to position [658, 0]
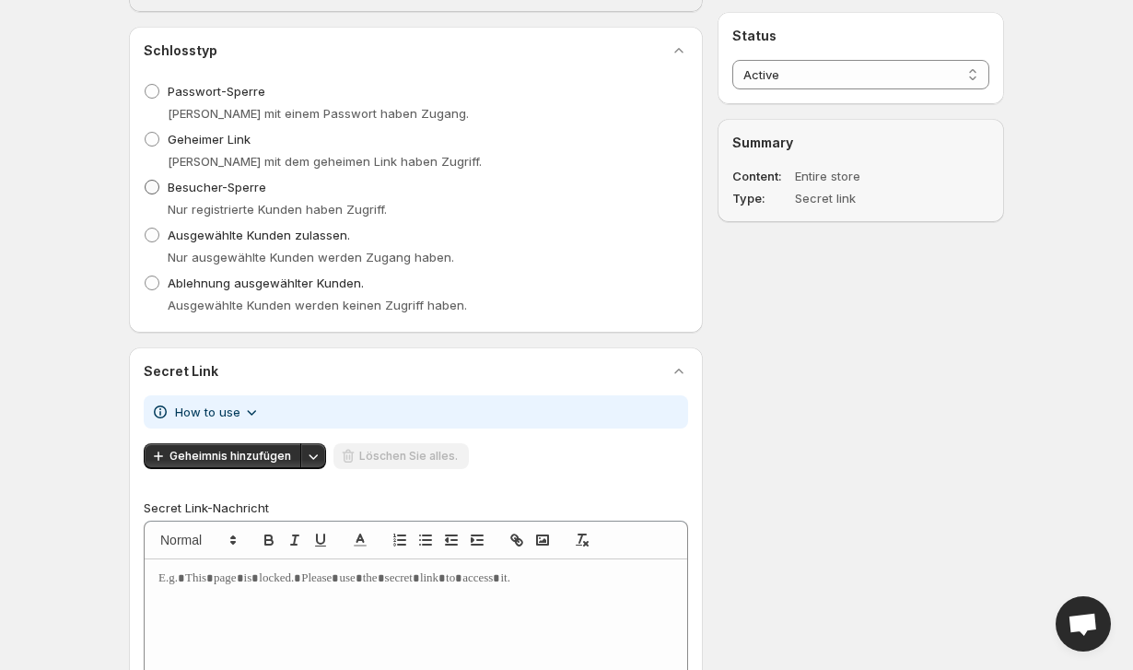
click at [190, 180] on span "Besucher-Sperre" at bounding box center [217, 187] width 99 height 15
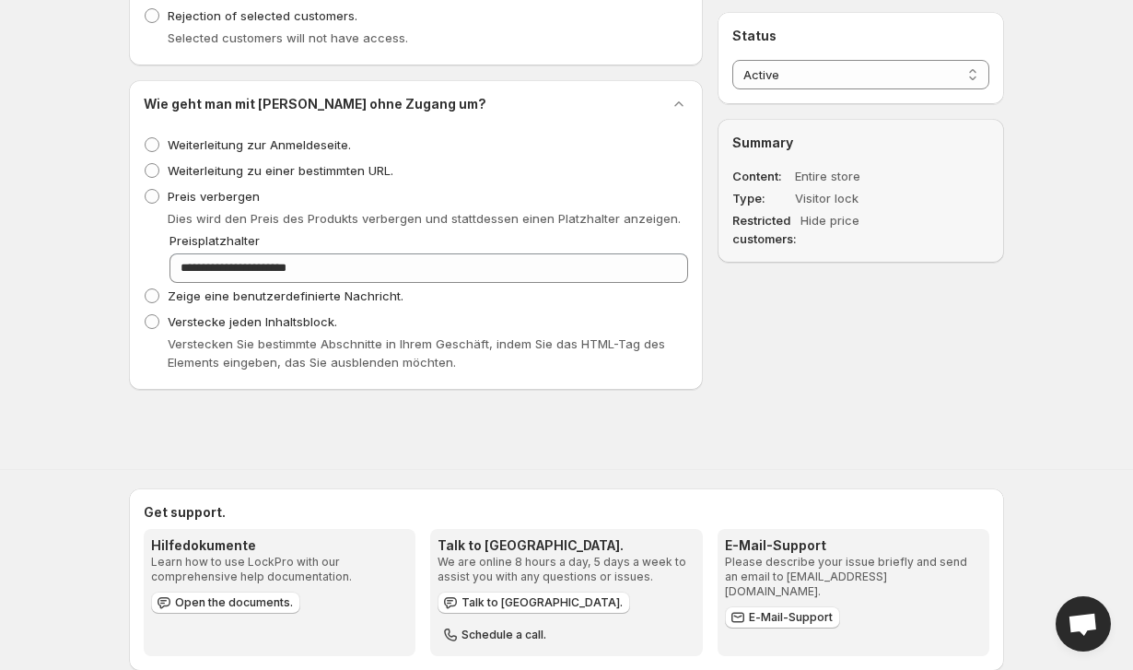
scroll to position [905, 0]
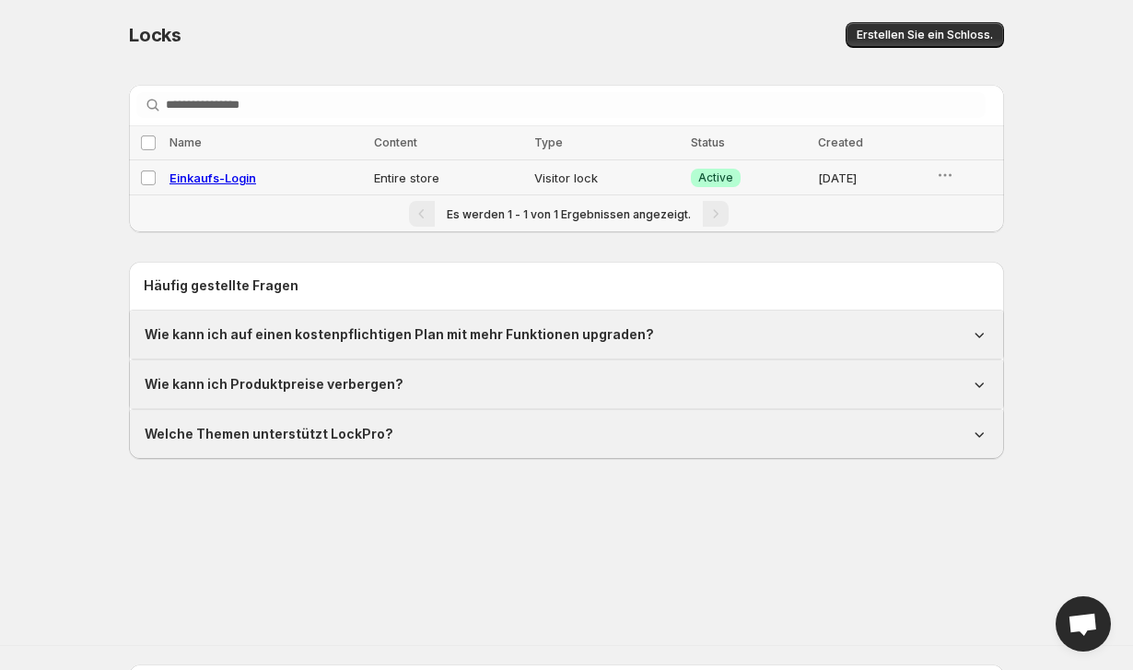
click at [374, 173] on td "Entire store" at bounding box center [448, 177] width 160 height 35
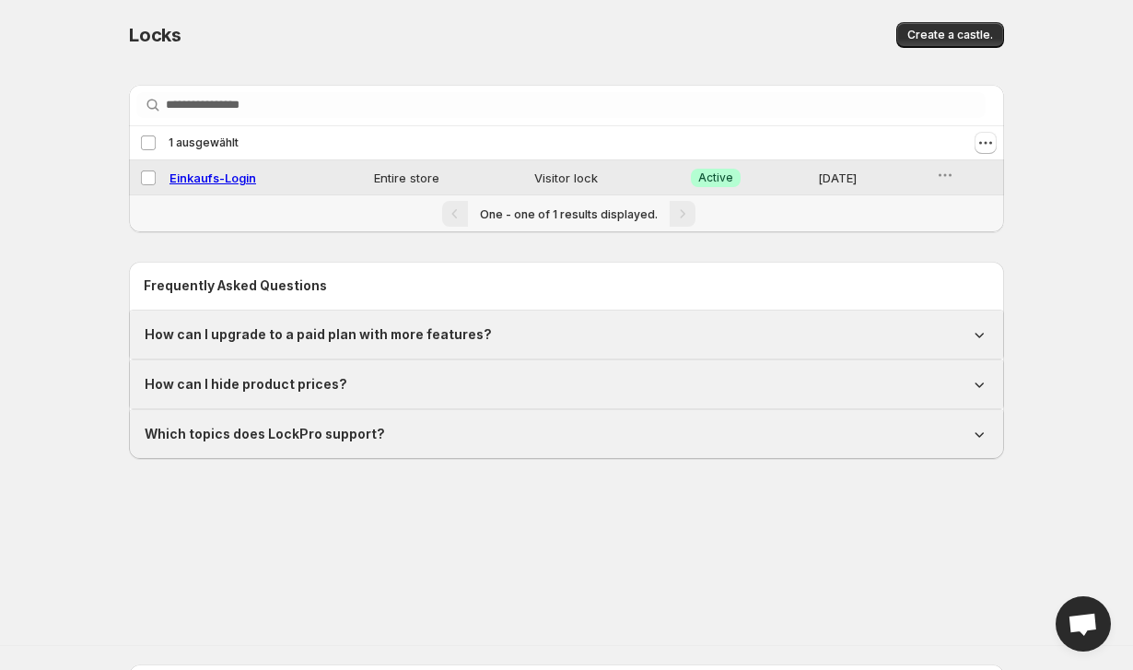
click at [228, 178] on span "Einkaufs-Login" at bounding box center [212, 177] width 87 height 15
select select "******"
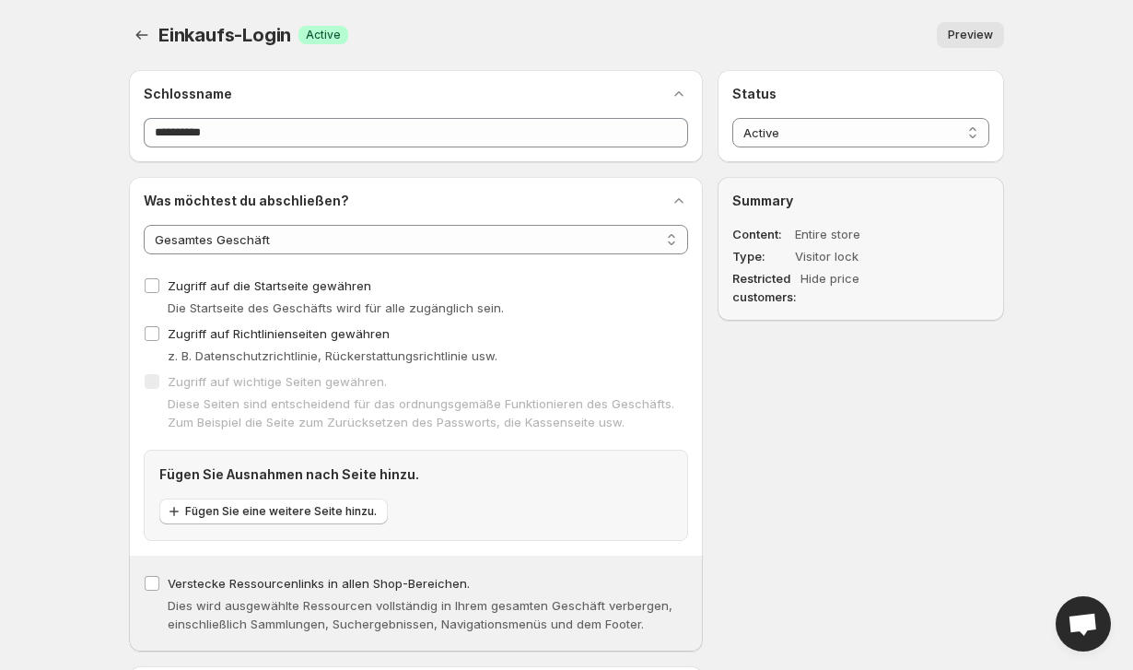
click at [971, 36] on span "Preview" at bounding box center [970, 35] width 45 height 15
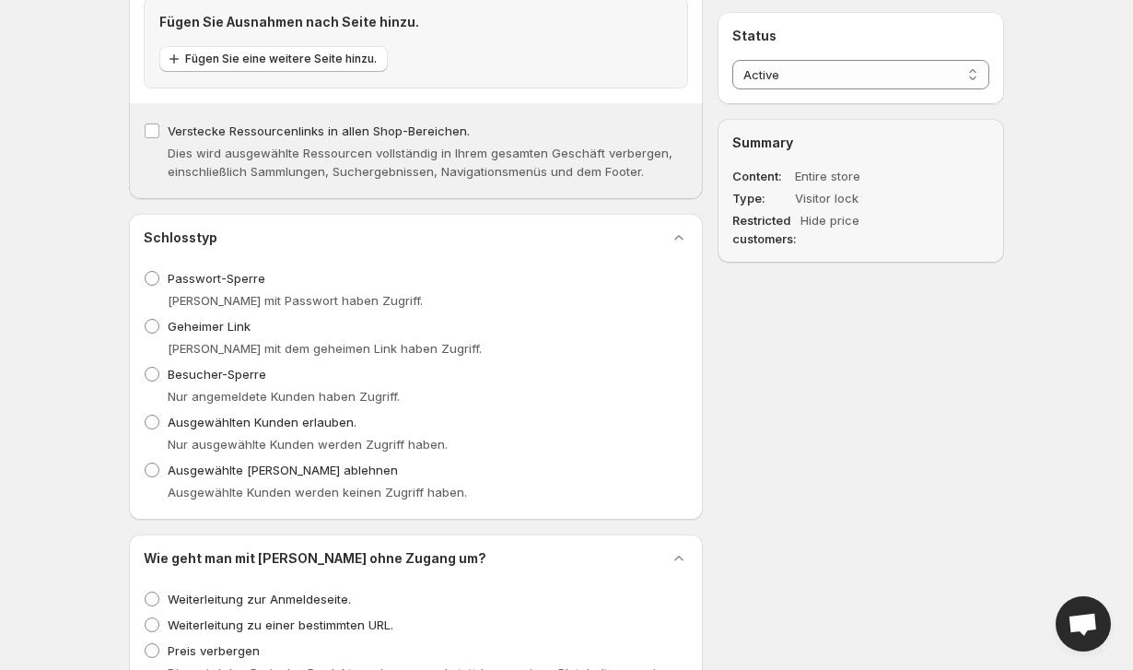
scroll to position [739, 0]
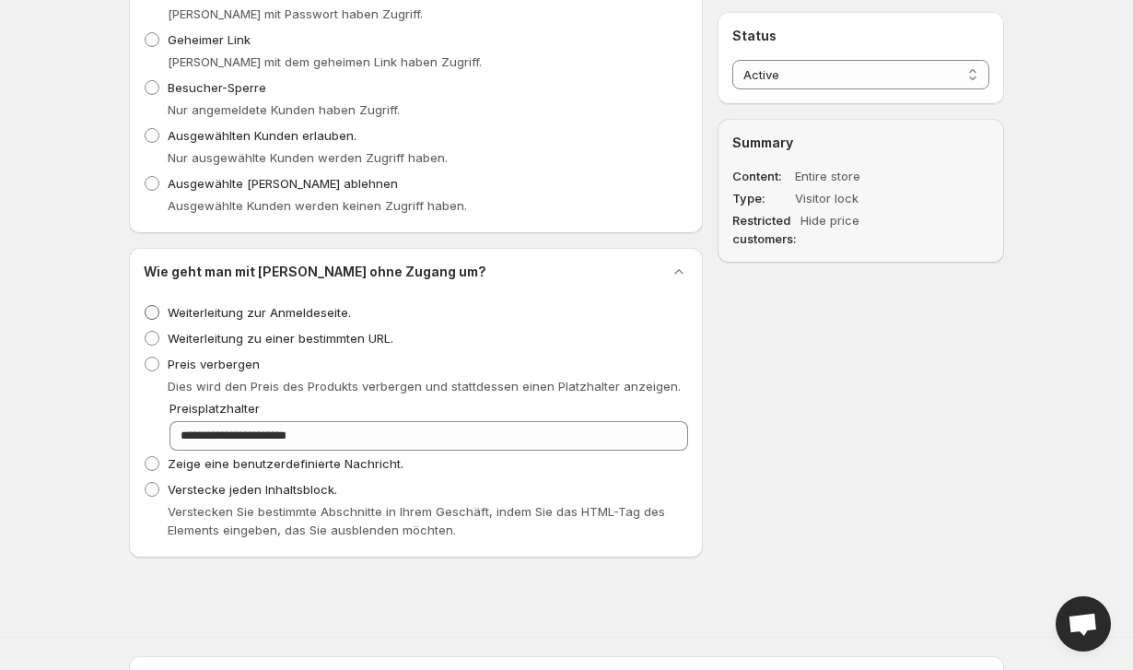
click at [251, 301] on label "Weiterleitung zur Anmeldeseite." at bounding box center [247, 312] width 207 height 26
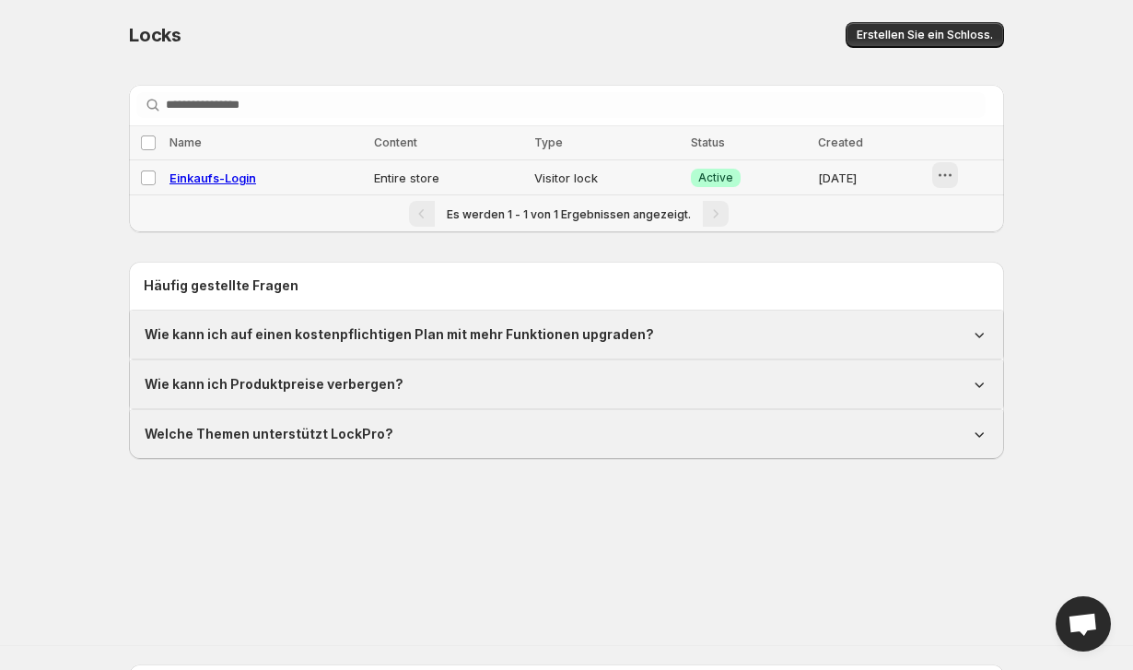
click at [947, 176] on icon "button" at bounding box center [945, 175] width 3 height 3
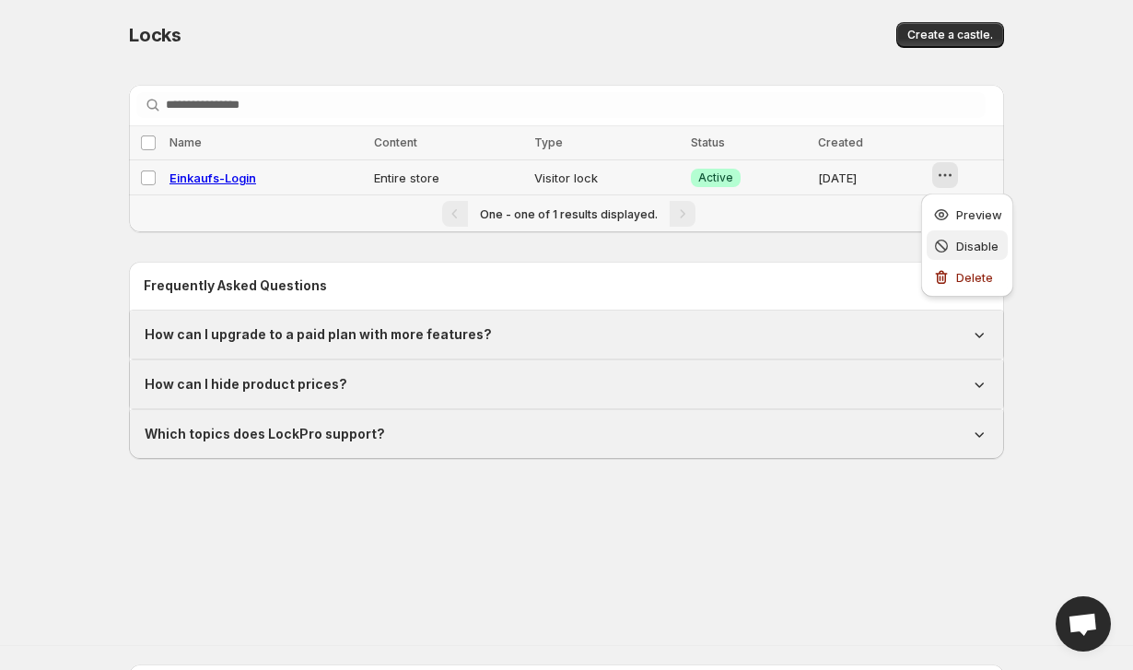
click at [967, 248] on span "Disable" at bounding box center [977, 246] width 42 height 15
